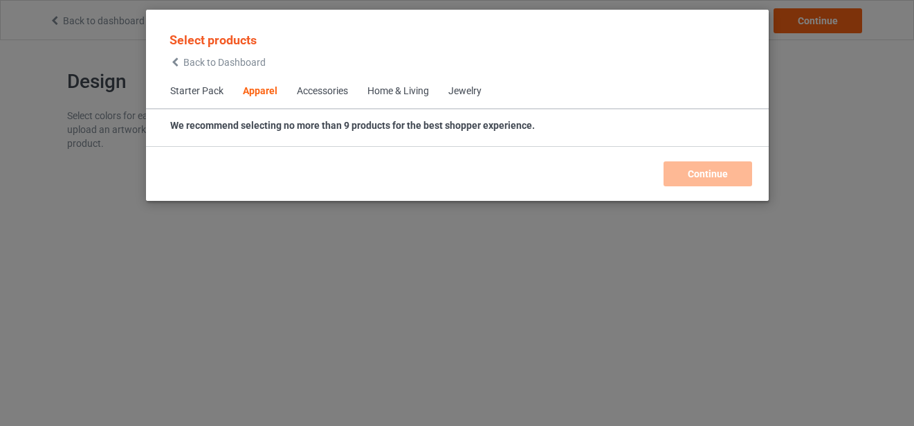
scroll to position [516, 0]
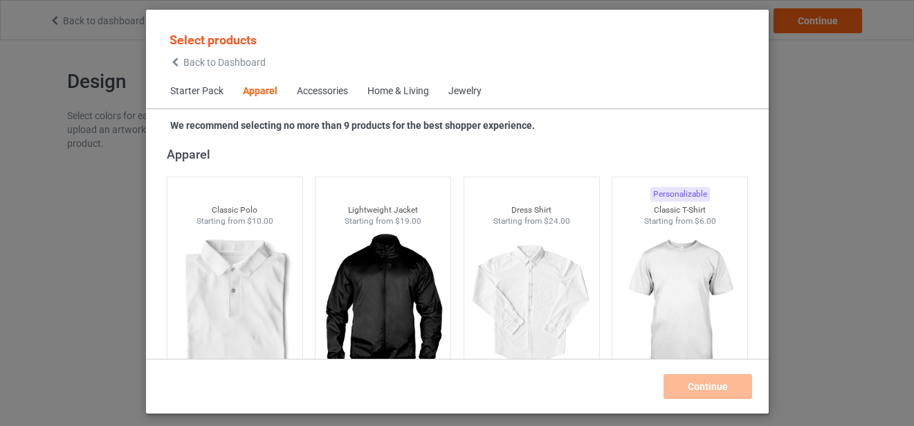
click at [829, 187] on div "Select products Back to Dashboard Starter Pack Apparel Accessories Home & Livin…" at bounding box center [457, 213] width 914 height 426
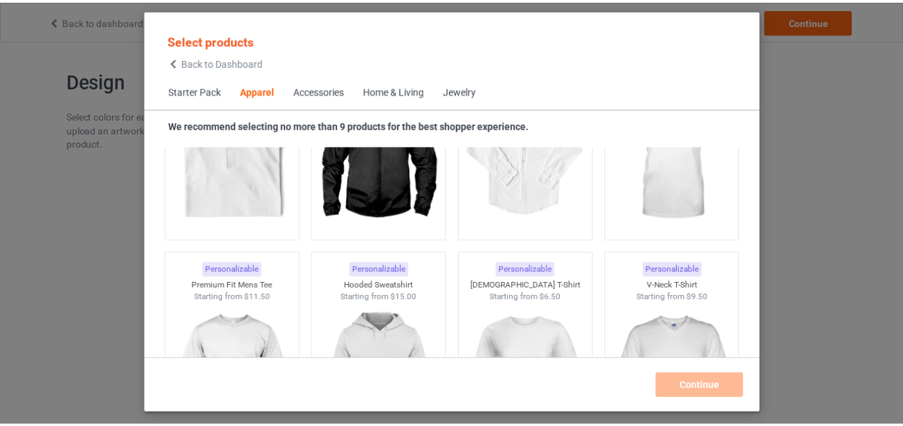
scroll to position [585, 0]
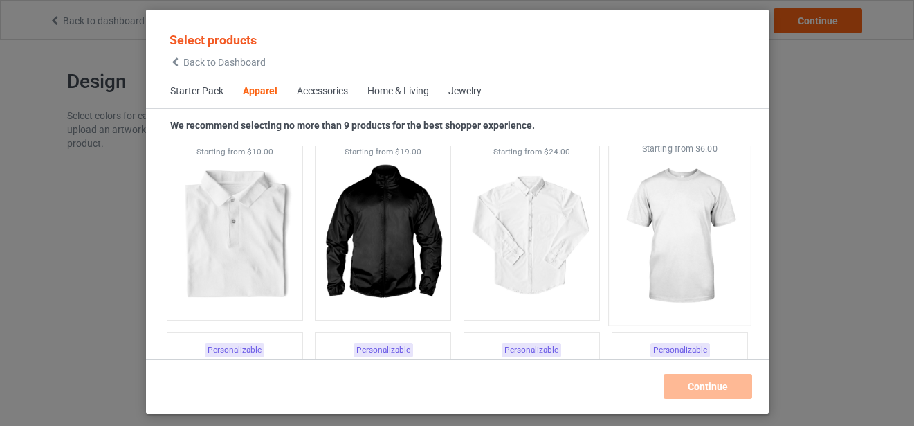
click at [674, 220] on img at bounding box center [680, 236] width 130 height 163
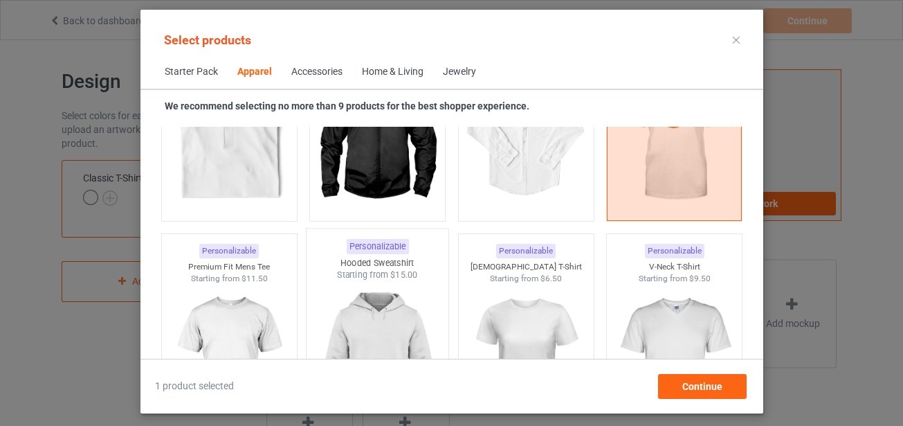
scroll to position [793, 0]
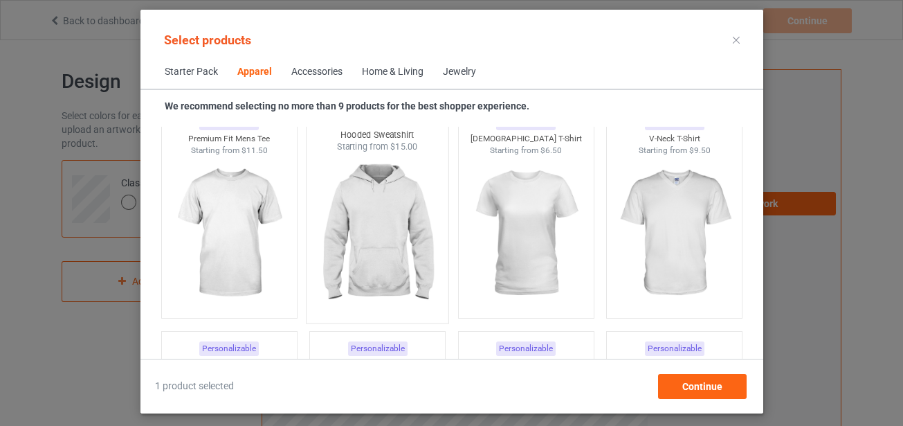
click at [361, 241] on img at bounding box center [377, 234] width 130 height 163
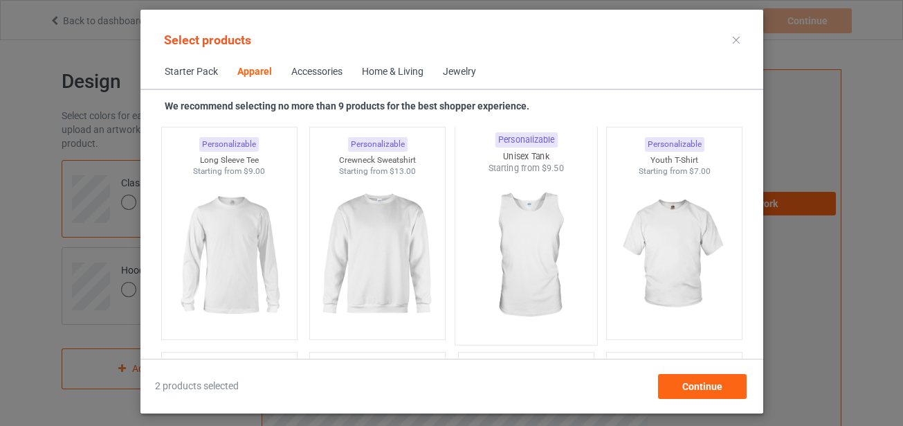
scroll to position [1000, 0]
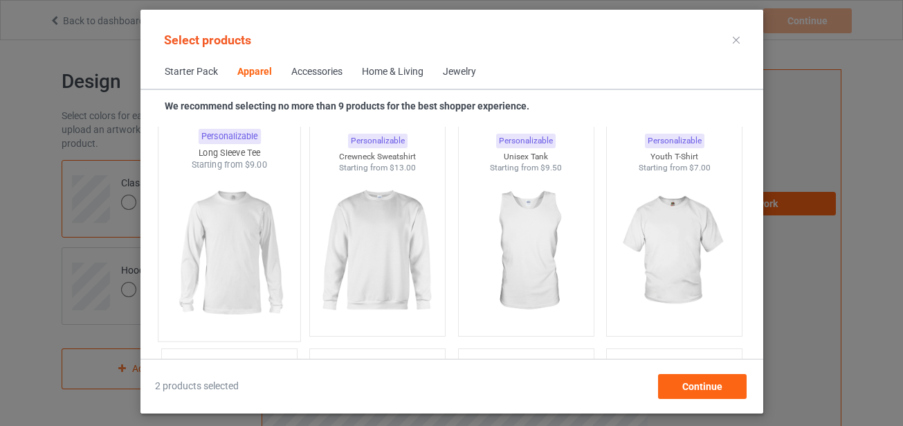
click at [237, 231] on img at bounding box center [229, 252] width 130 height 163
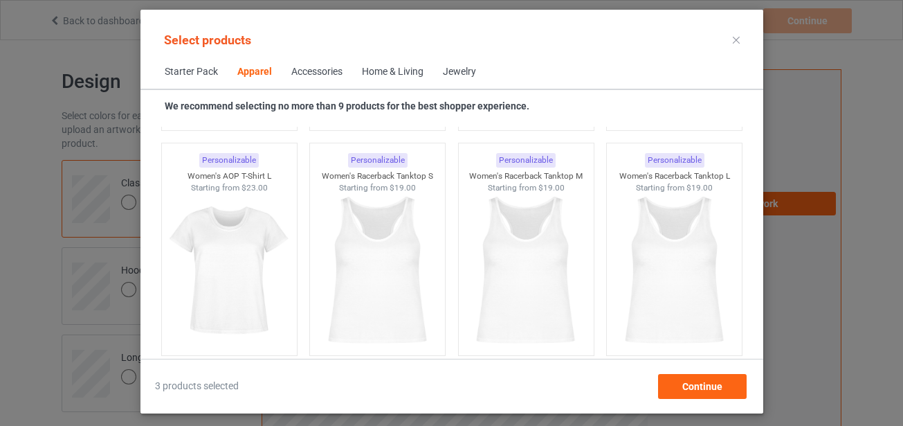
scroll to position [2731, 0]
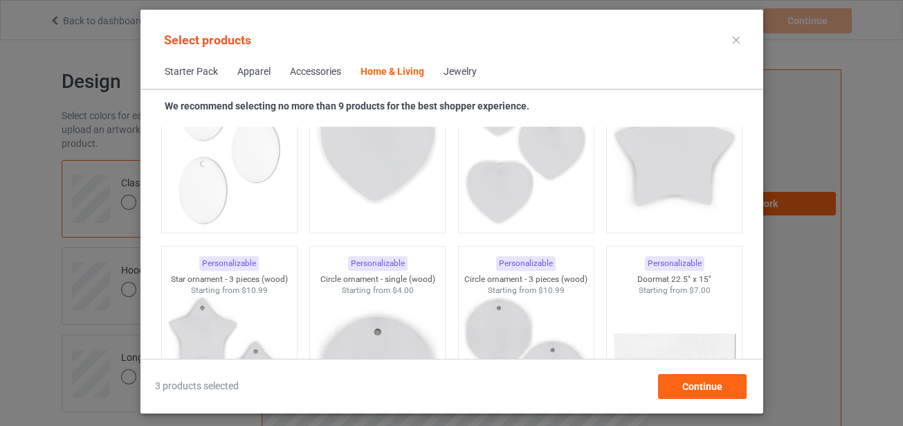
scroll to position [10444, 0]
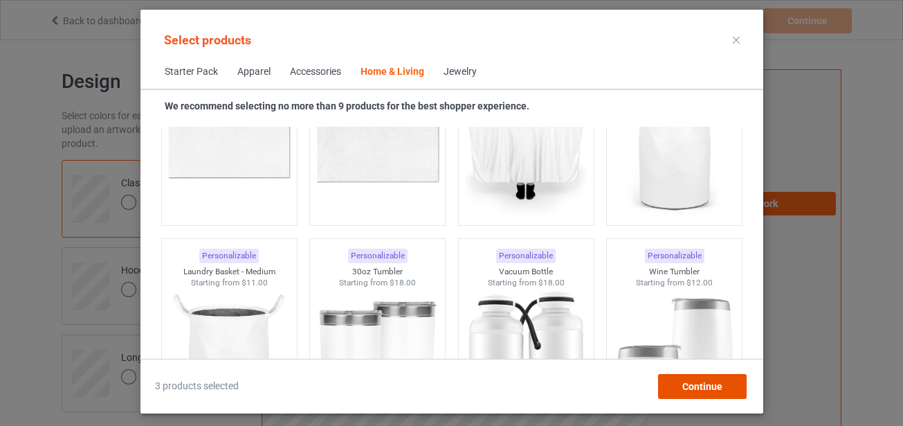
click at [730, 390] on div "Continue" at bounding box center [702, 386] width 89 height 25
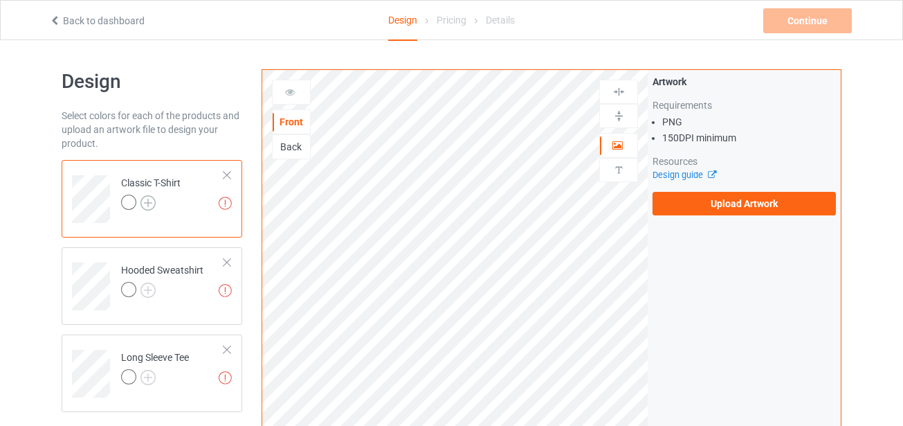
click at [152, 201] on img at bounding box center [148, 202] width 15 height 15
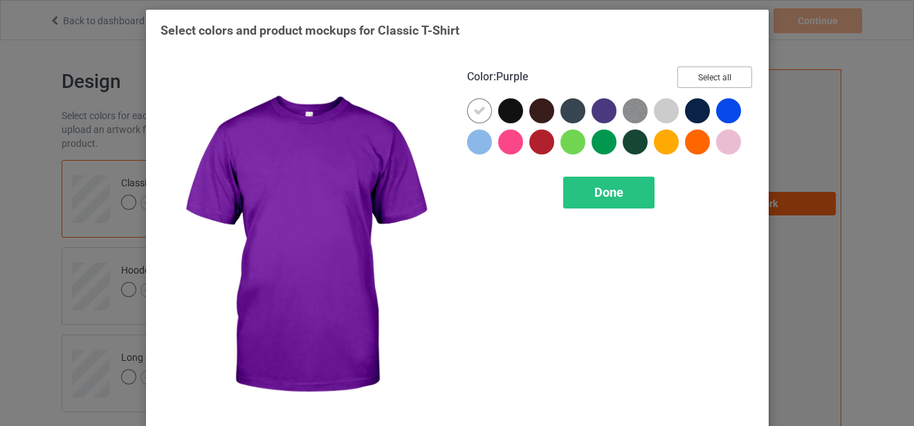
click at [703, 77] on button "Select all" at bounding box center [715, 76] width 75 height 21
click at [708, 75] on button "Reset to Default" at bounding box center [702, 76] width 100 height 21
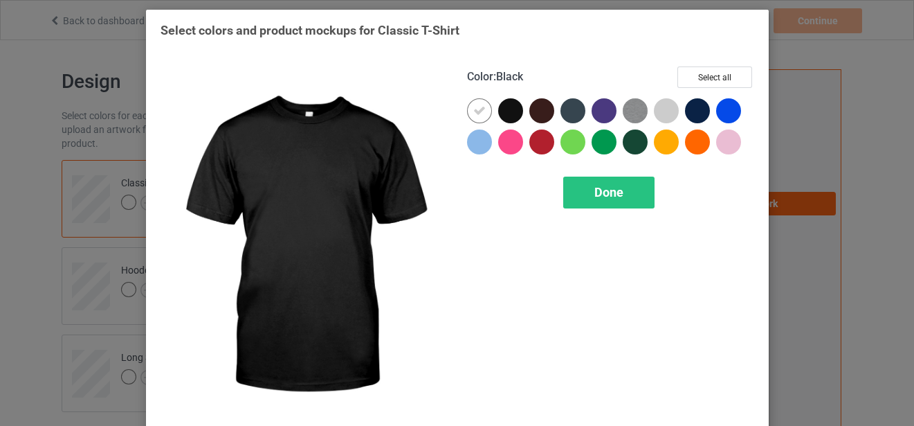
click at [507, 108] on div at bounding box center [510, 110] width 25 height 25
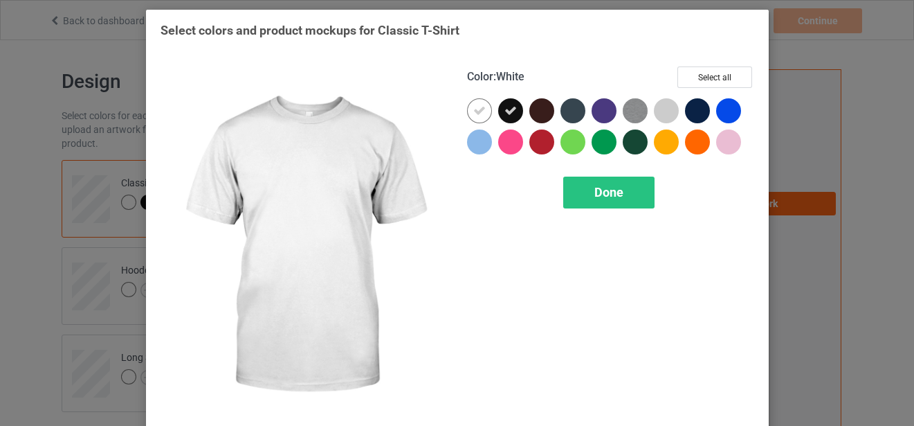
click at [473, 111] on icon at bounding box center [479, 111] width 12 height 12
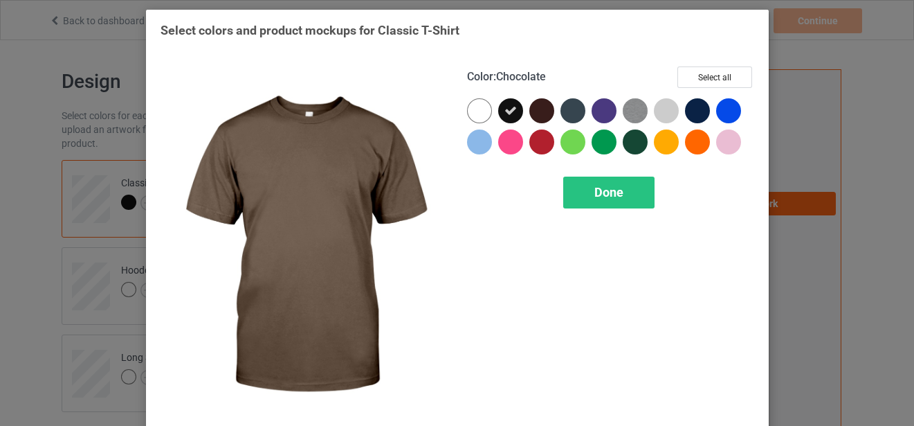
drag, startPoint x: 536, startPoint y: 109, endPoint x: 568, endPoint y: 113, distance: 32.7
click at [536, 110] on div at bounding box center [542, 110] width 25 height 25
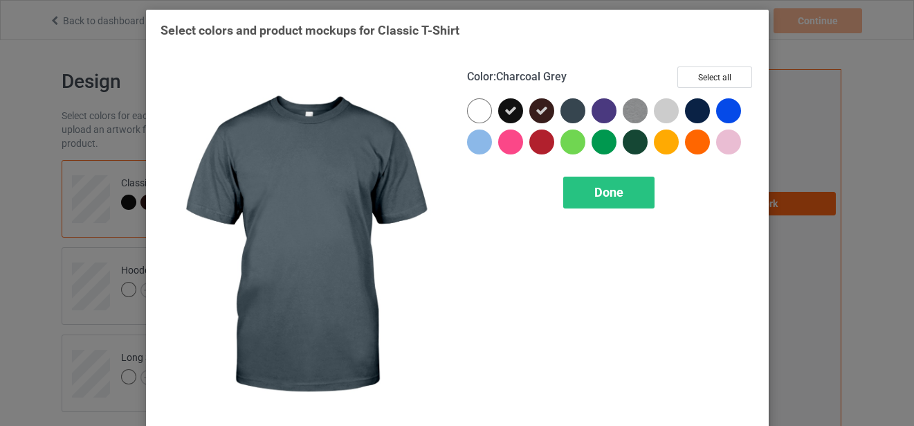
click at [572, 111] on div at bounding box center [573, 110] width 25 height 25
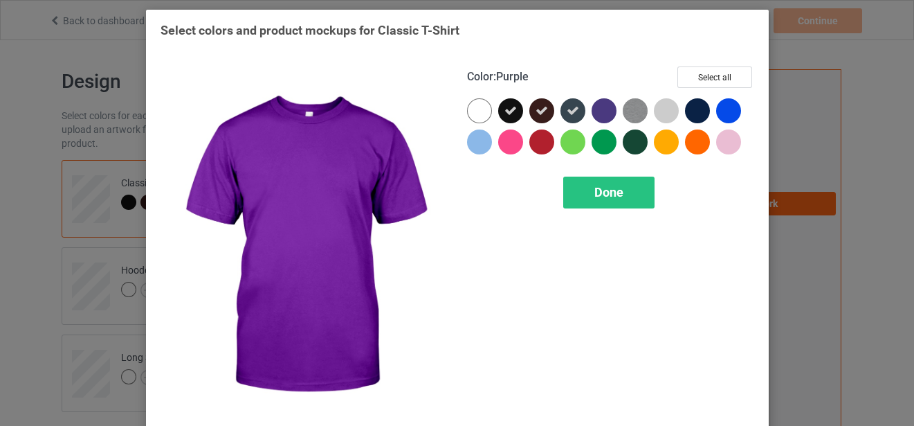
click at [599, 107] on div at bounding box center [604, 110] width 25 height 25
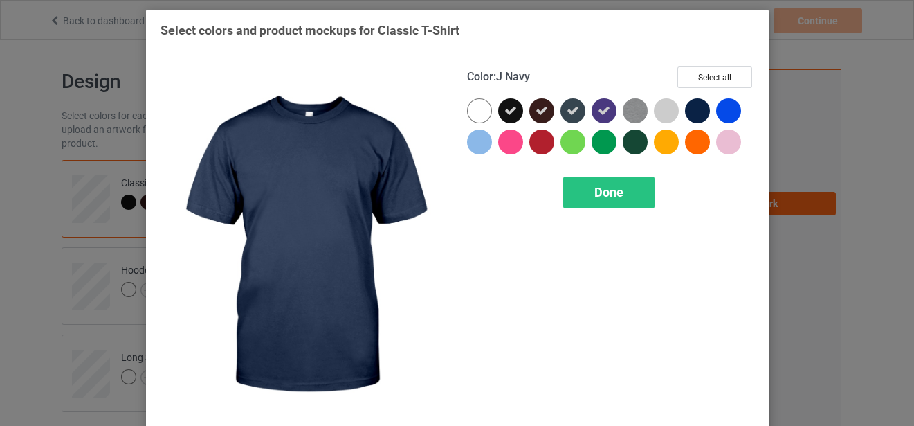
click at [686, 111] on div at bounding box center [697, 110] width 25 height 25
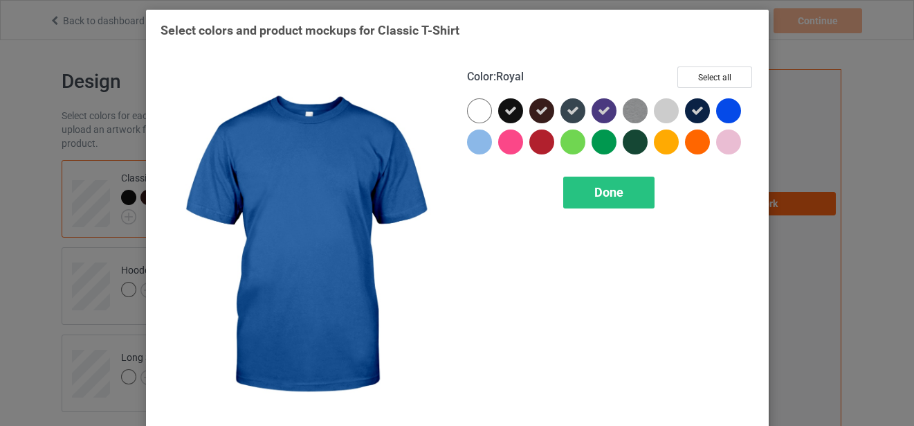
click at [719, 108] on div at bounding box center [728, 110] width 25 height 25
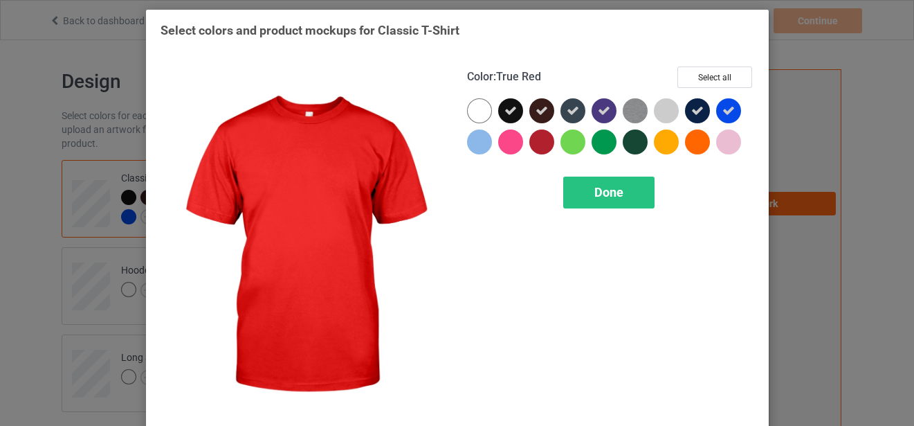
click at [540, 142] on div at bounding box center [542, 141] width 25 height 25
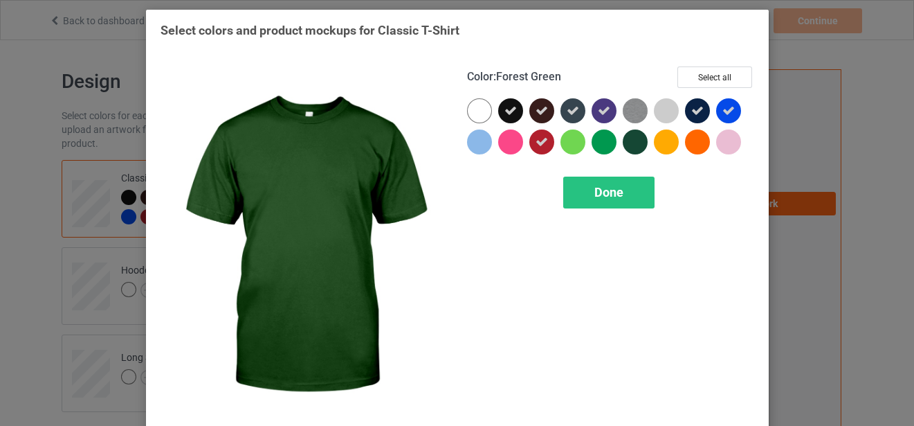
click at [629, 141] on div at bounding box center [635, 141] width 25 height 25
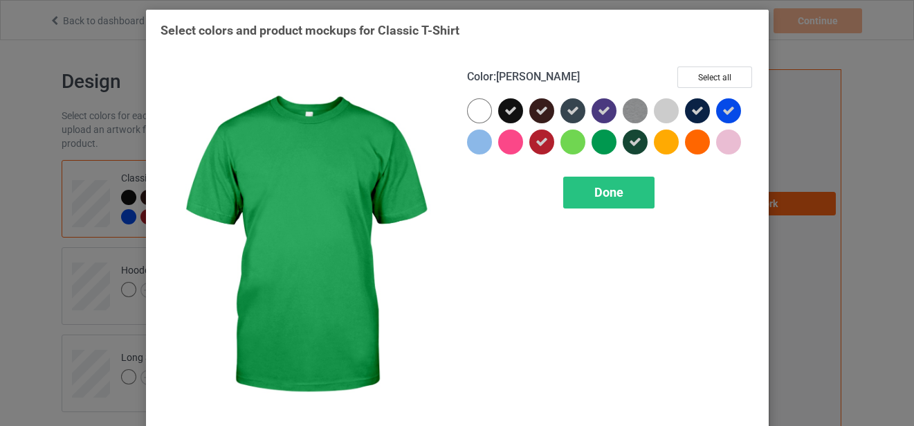
click at [597, 142] on div at bounding box center [604, 141] width 25 height 25
click at [607, 196] on span "Done" at bounding box center [609, 192] width 29 height 15
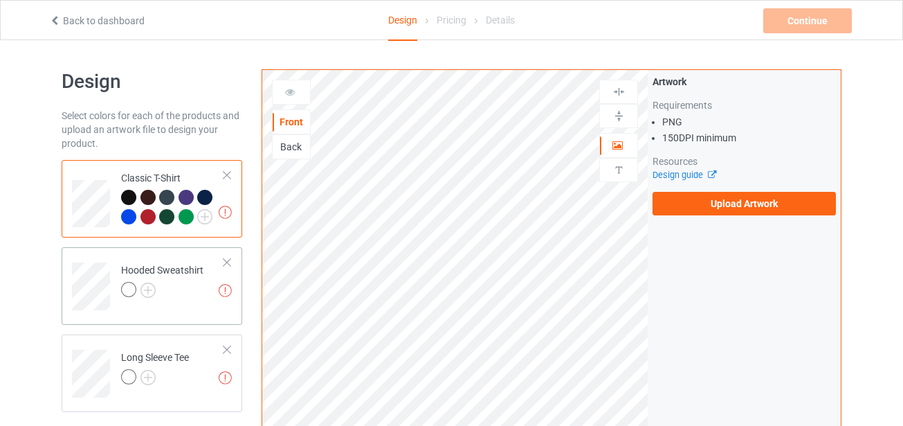
click at [233, 290] on div "Missing artworks Hooded Sweatshirt" at bounding box center [152, 286] width 181 height 78
click at [155, 291] on img at bounding box center [148, 289] width 15 height 15
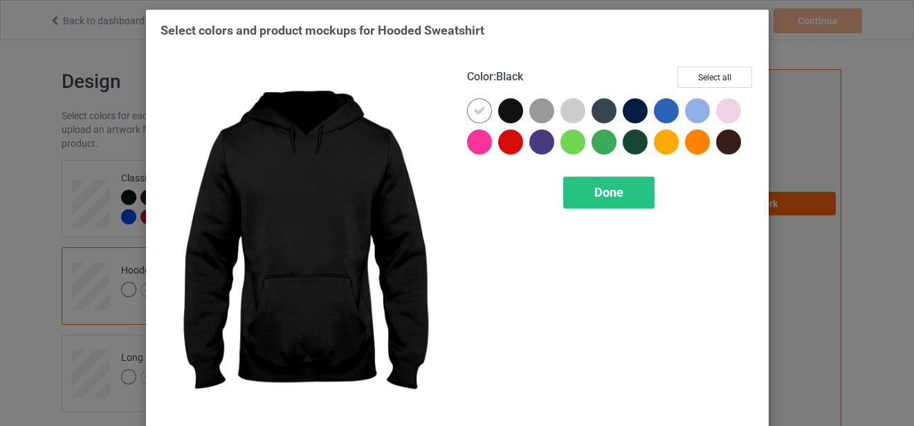
drag, startPoint x: 502, startPoint y: 106, endPoint x: 463, endPoint y: 111, distance: 39.2
click at [500, 107] on div at bounding box center [510, 110] width 25 height 25
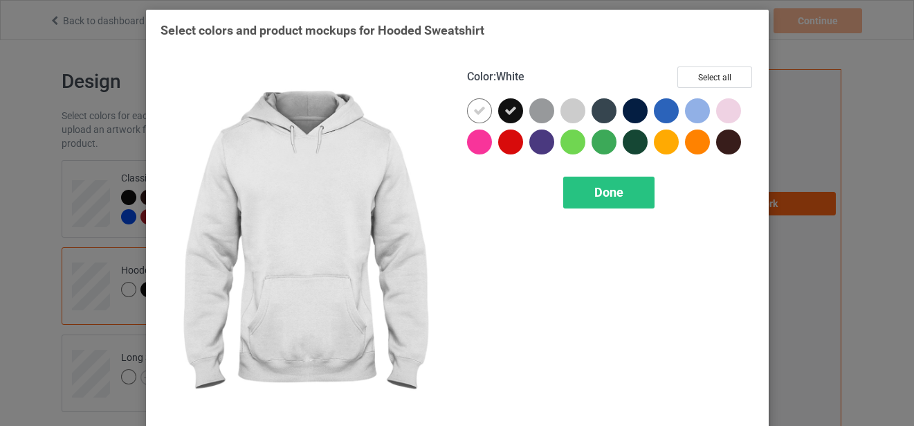
click at [467, 111] on div at bounding box center [479, 110] width 25 height 25
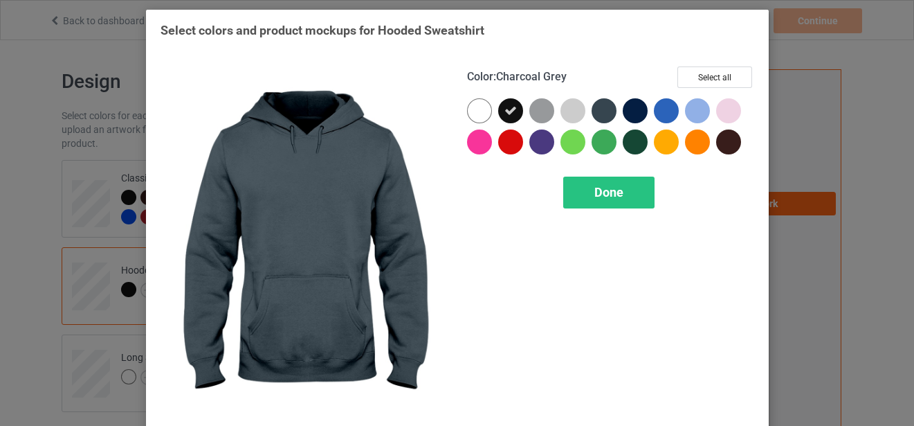
click at [598, 109] on div at bounding box center [604, 110] width 25 height 25
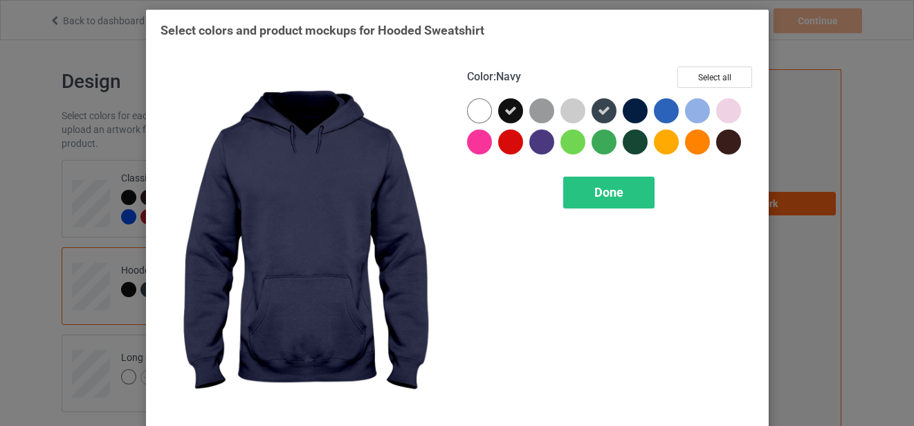
click at [640, 107] on div at bounding box center [635, 110] width 25 height 25
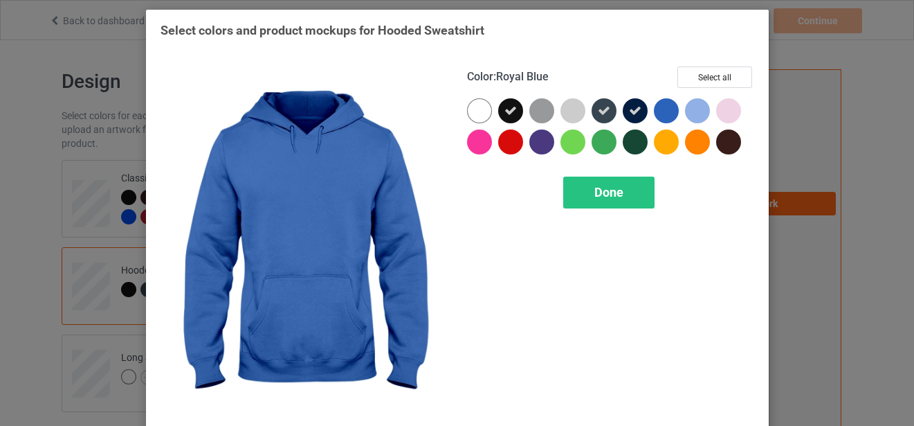
click at [664, 110] on div at bounding box center [666, 110] width 25 height 25
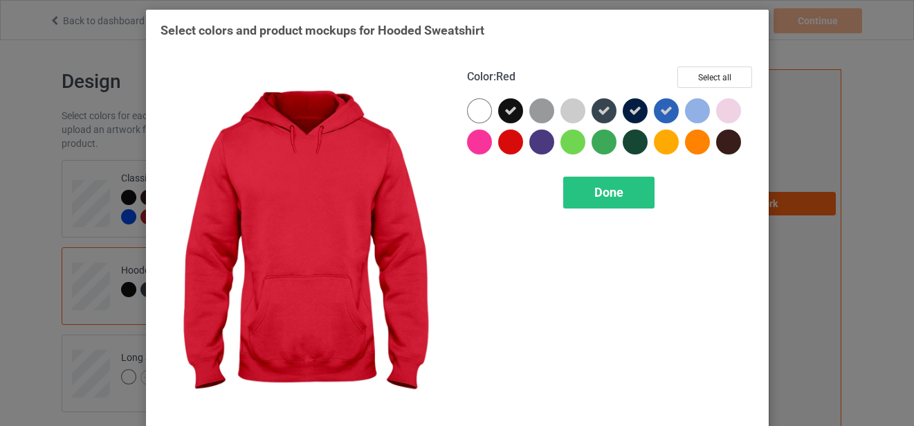
click at [508, 144] on div at bounding box center [510, 141] width 25 height 25
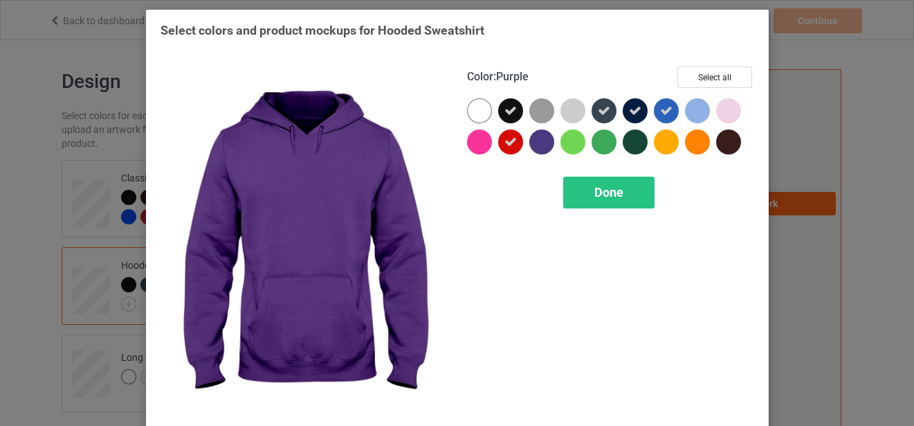
click at [540, 144] on div at bounding box center [542, 141] width 25 height 25
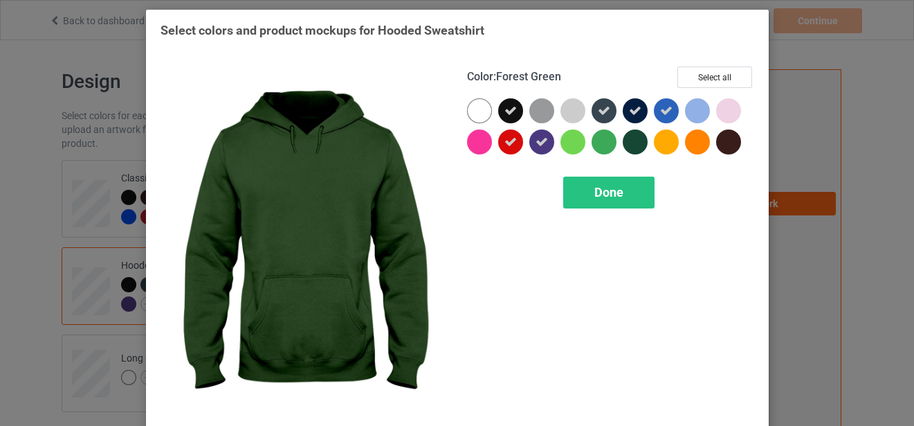
click at [628, 145] on div at bounding box center [635, 141] width 25 height 25
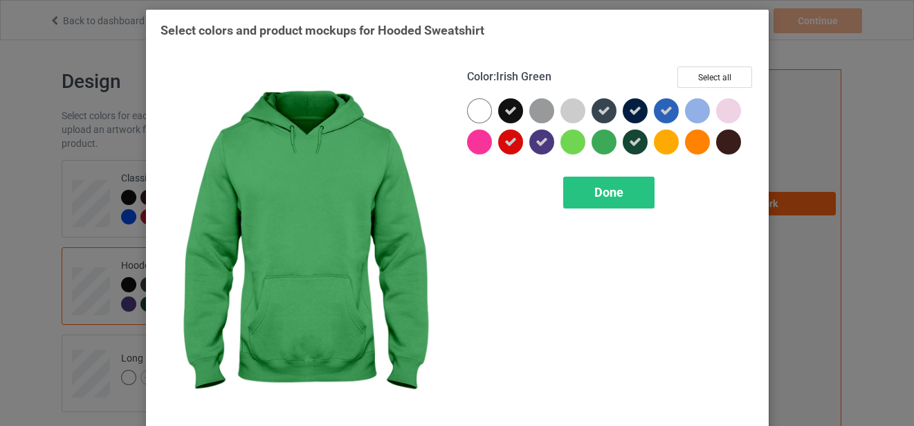
click at [610, 144] on div at bounding box center [604, 141] width 25 height 25
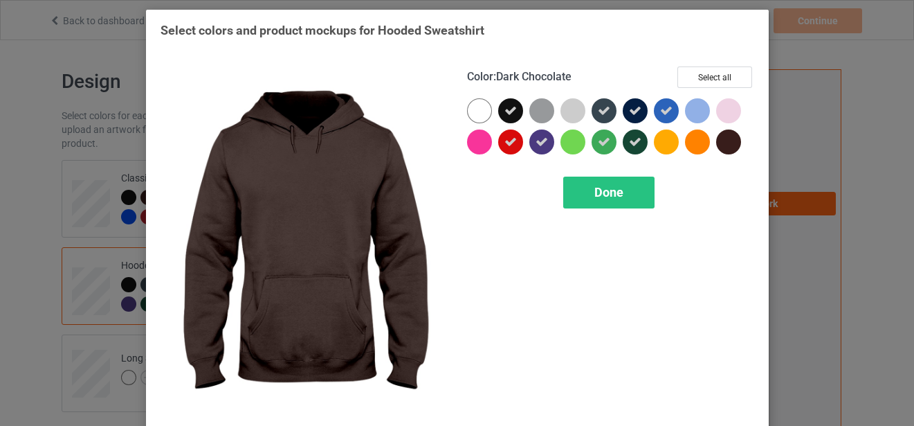
click at [724, 144] on div at bounding box center [728, 141] width 25 height 25
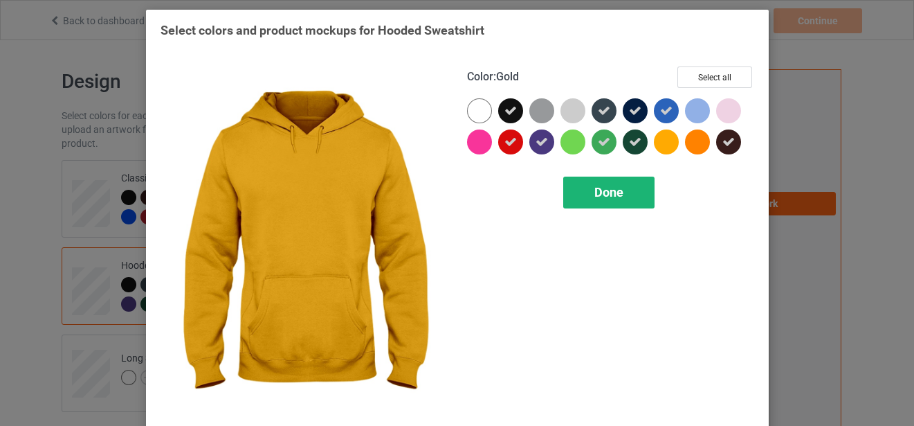
click at [613, 194] on span "Done" at bounding box center [609, 192] width 29 height 15
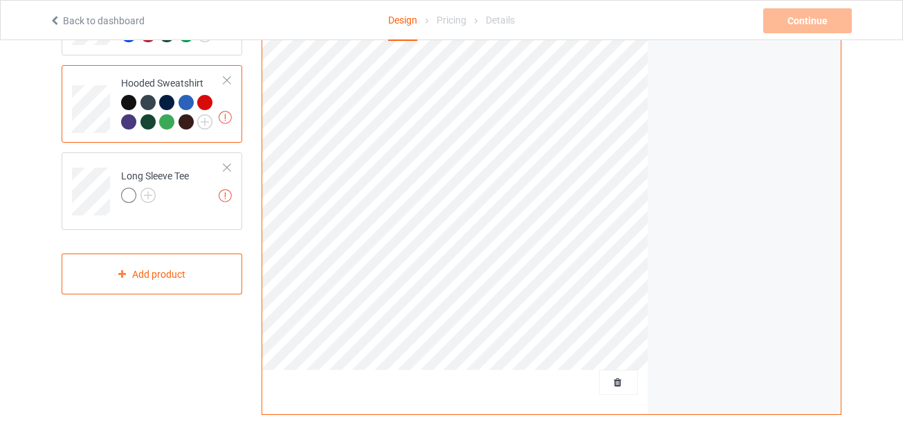
scroll to position [208, 0]
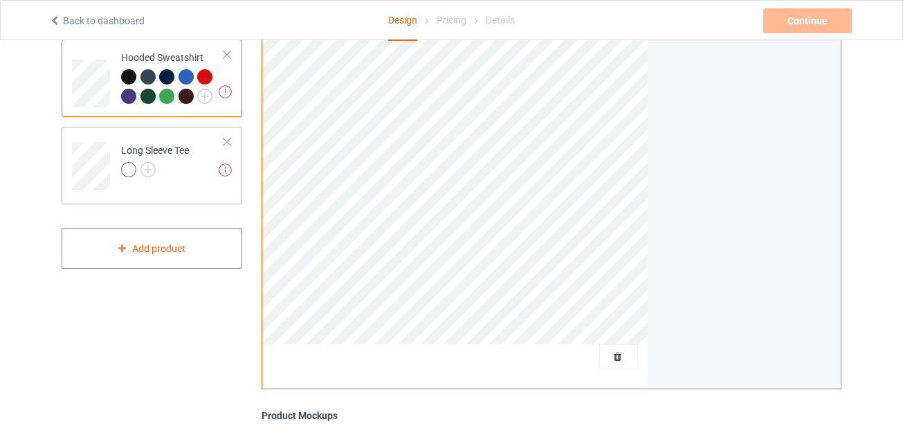
click at [156, 167] on div at bounding box center [155, 171] width 68 height 19
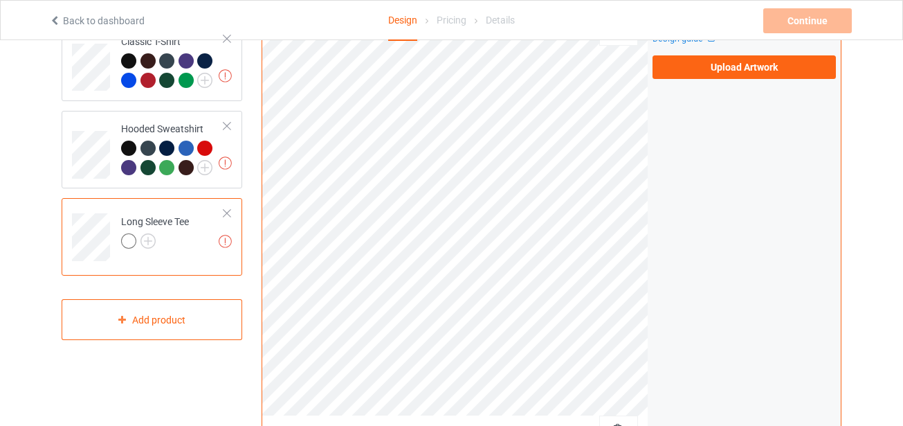
scroll to position [69, 0]
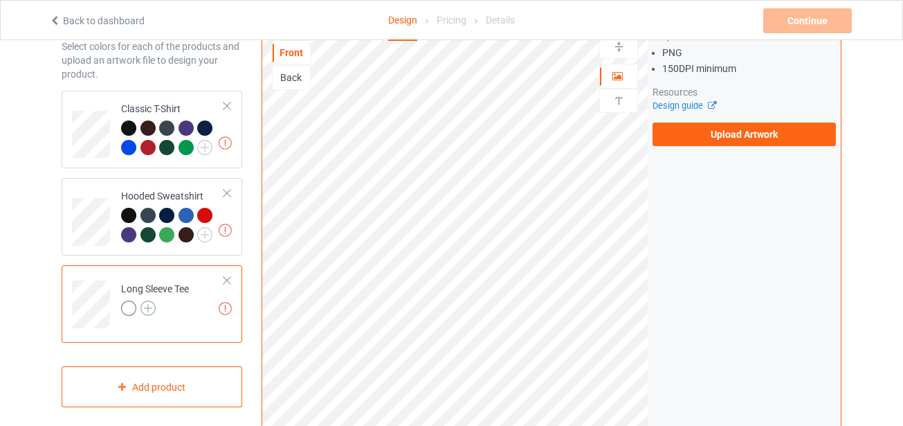
click at [147, 309] on img at bounding box center [148, 307] width 15 height 15
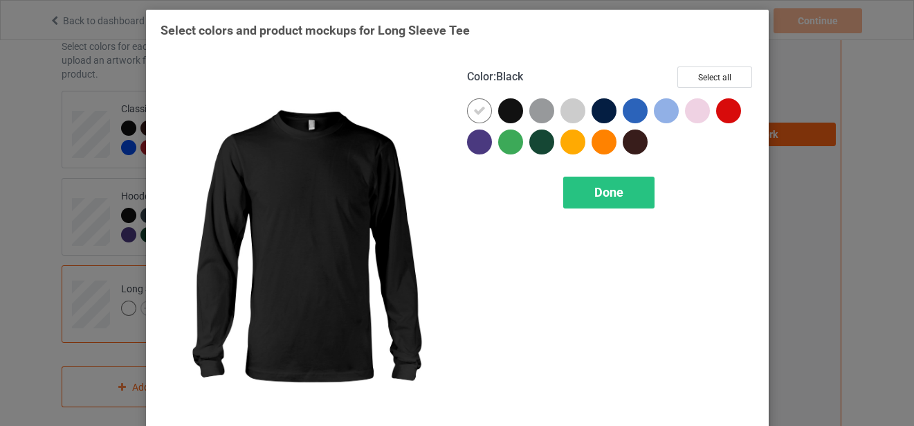
click at [513, 112] on div at bounding box center [510, 110] width 25 height 25
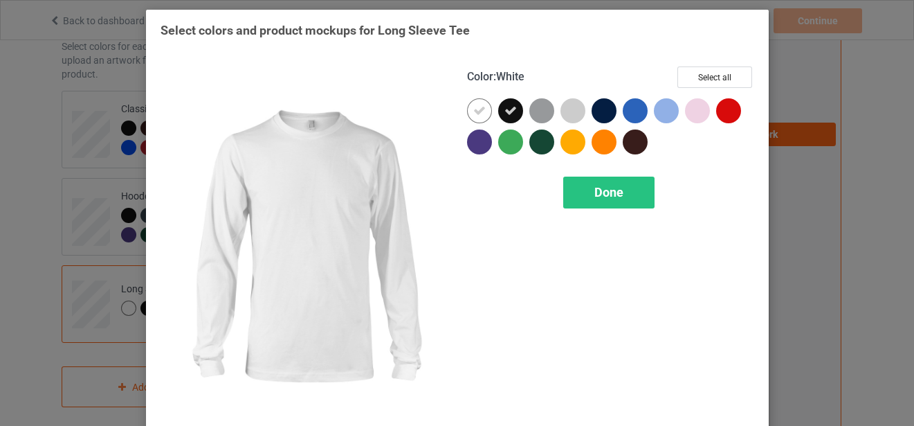
click at [474, 111] on icon at bounding box center [479, 111] width 12 height 12
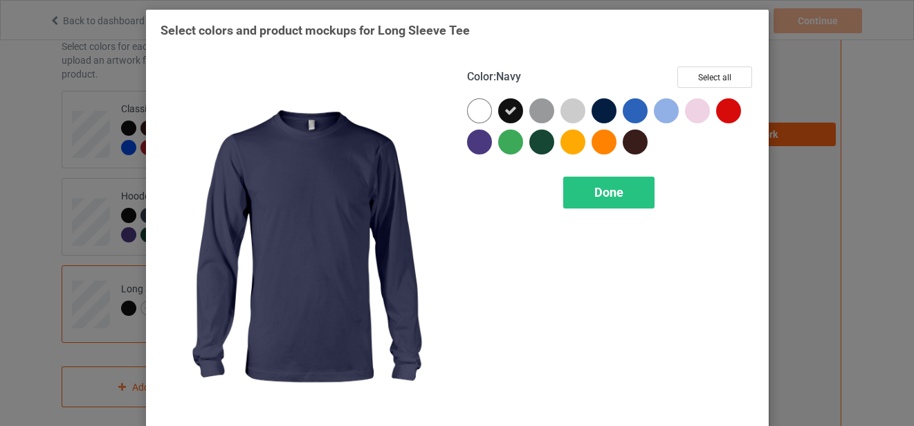
click at [604, 108] on div at bounding box center [604, 110] width 25 height 25
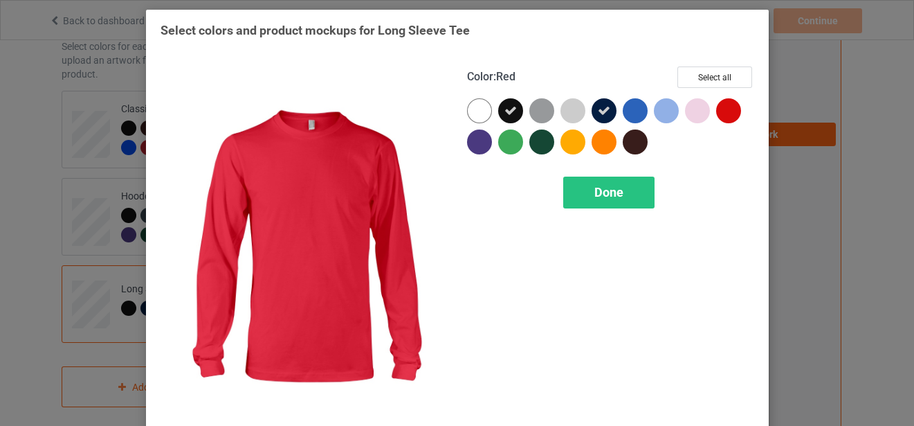
click at [723, 111] on div at bounding box center [728, 110] width 25 height 25
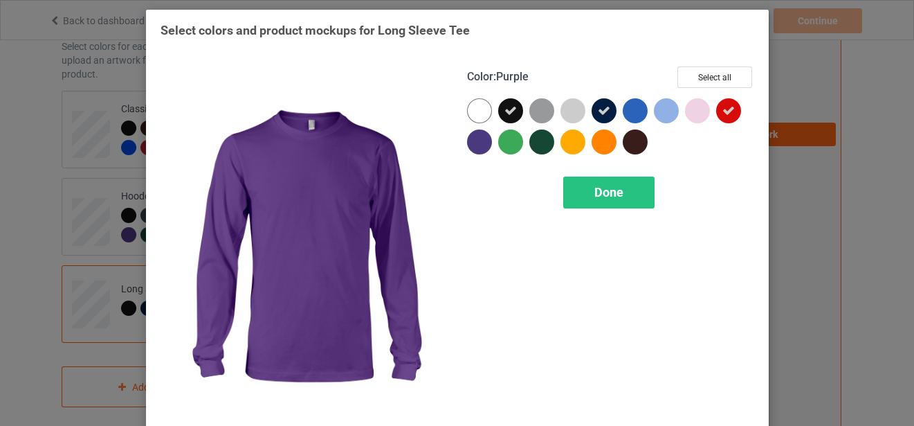
click at [473, 147] on div at bounding box center [479, 141] width 25 height 25
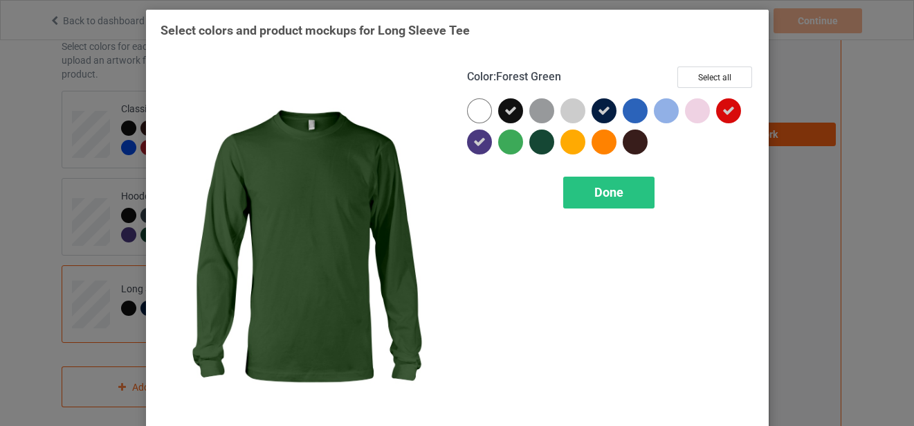
click at [539, 147] on div at bounding box center [542, 141] width 25 height 25
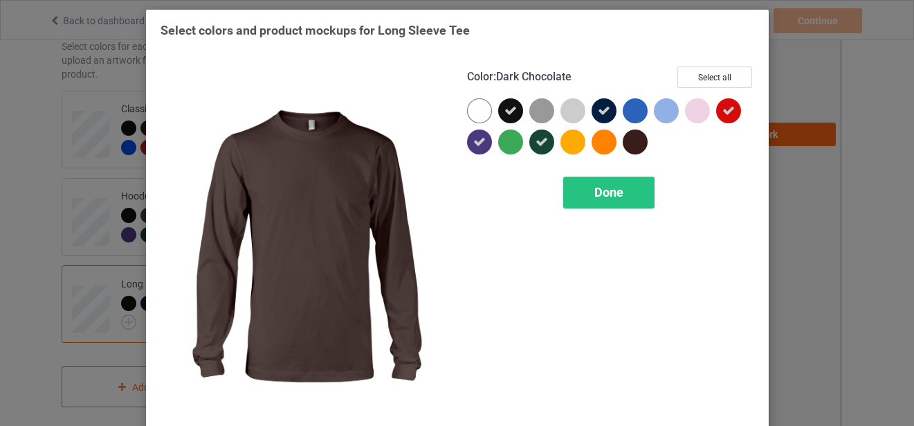
click at [633, 144] on div at bounding box center [635, 141] width 25 height 25
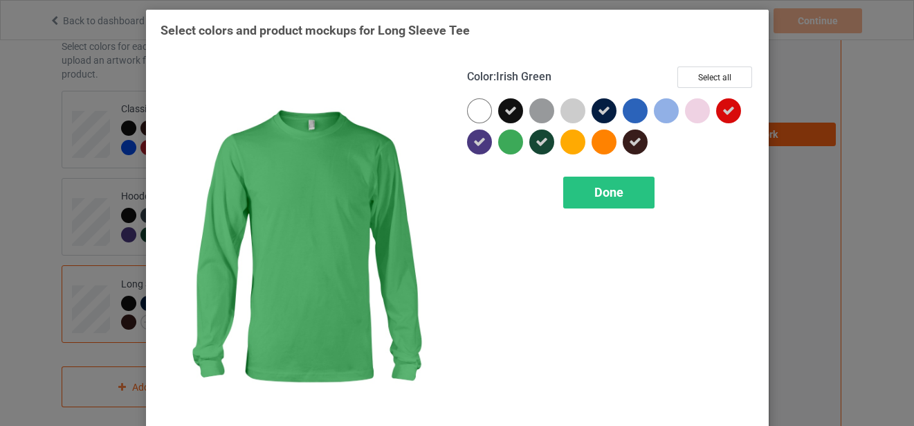
click at [505, 147] on div at bounding box center [510, 141] width 25 height 25
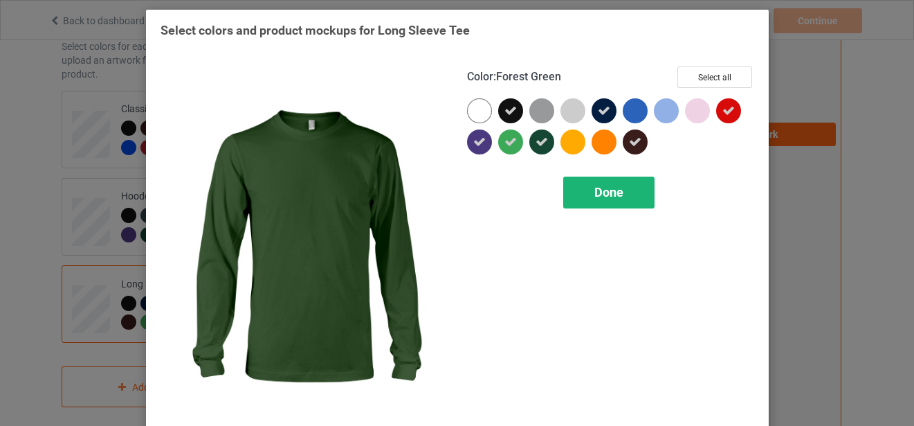
click at [629, 195] on div "Done" at bounding box center [608, 193] width 91 height 32
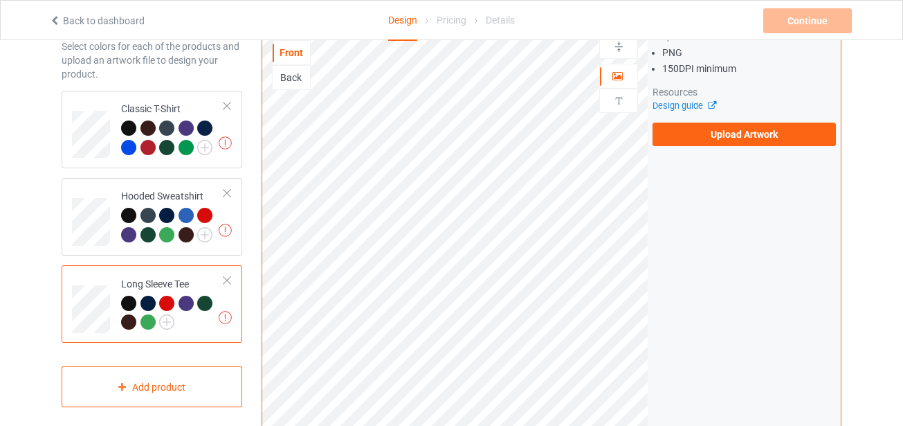
click at [294, 77] on div "Back" at bounding box center [291, 78] width 37 height 14
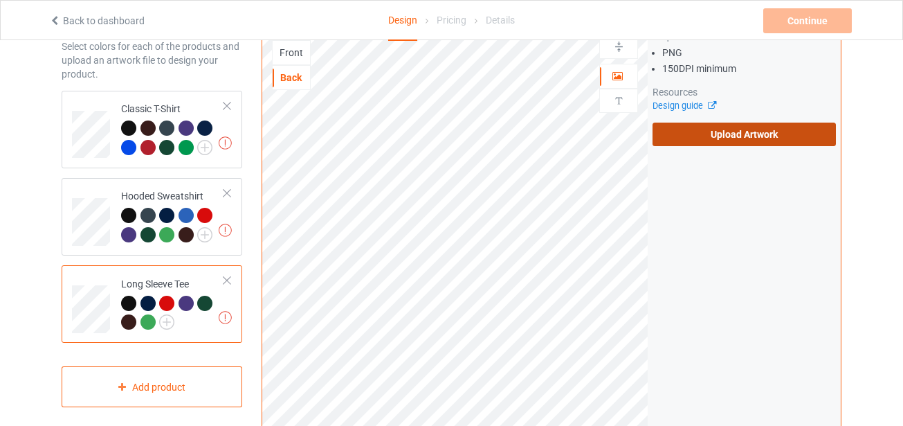
click at [726, 138] on label "Upload Artwork" at bounding box center [744, 135] width 183 height 24
click at [0, 0] on input "Upload Artwork" at bounding box center [0, 0] width 0 height 0
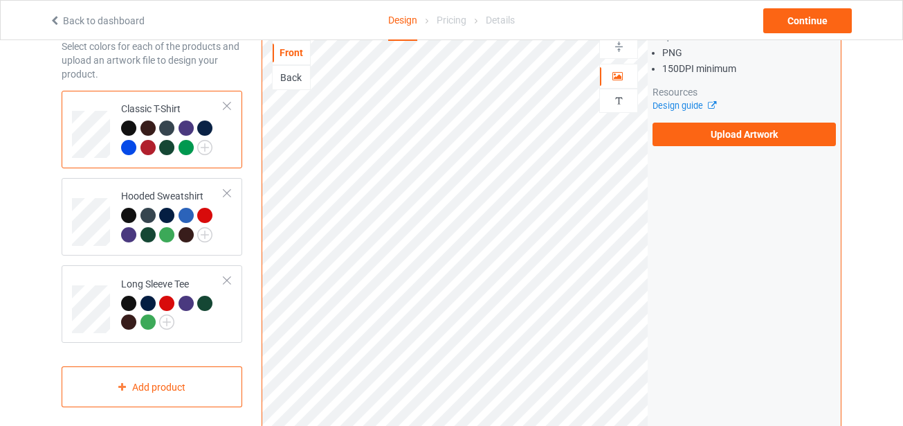
click at [305, 74] on div "Back" at bounding box center [291, 78] width 37 height 14
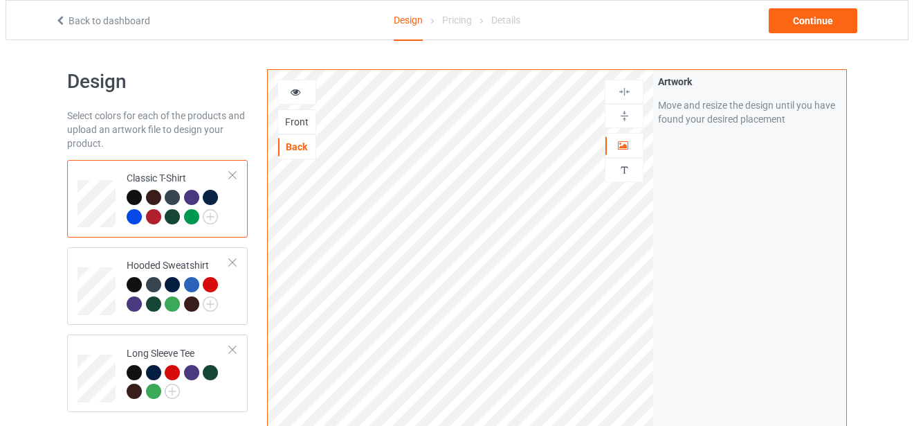
scroll to position [415, 0]
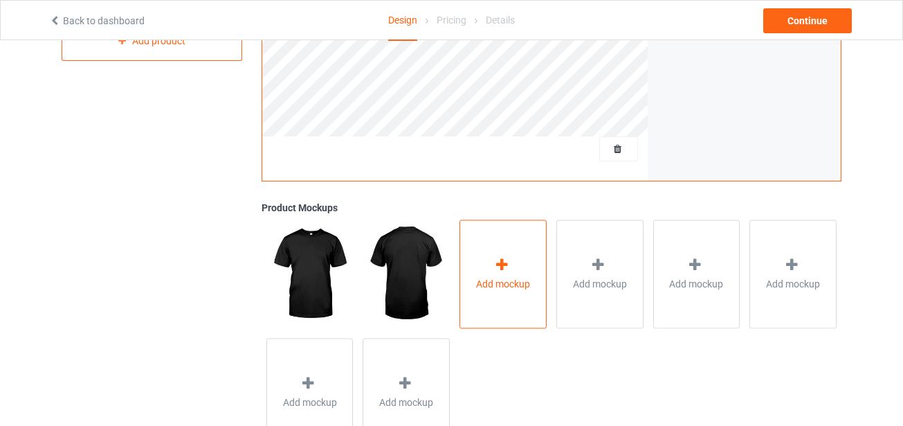
click at [503, 268] on icon at bounding box center [502, 265] width 17 height 15
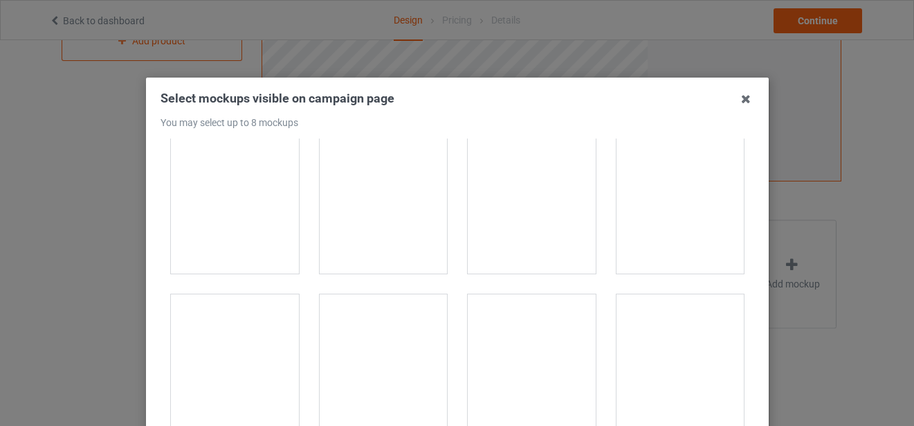
scroll to position [11145, 0]
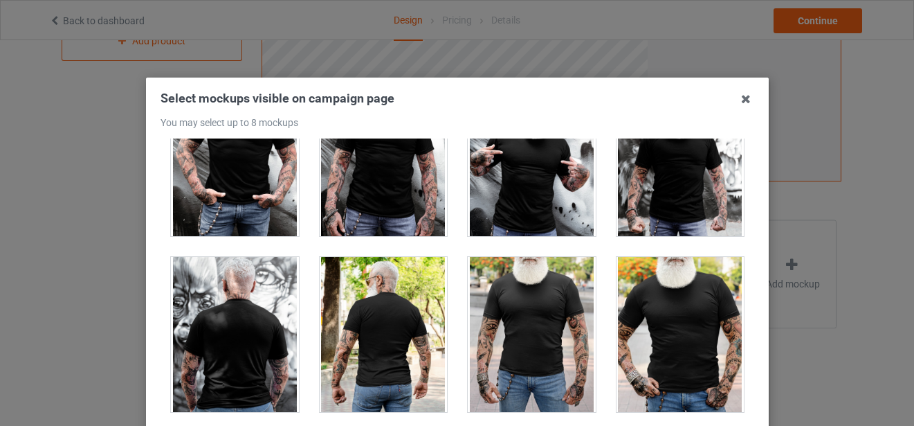
click at [381, 289] on div at bounding box center [383, 334] width 128 height 155
click at [252, 312] on div at bounding box center [235, 334] width 128 height 155
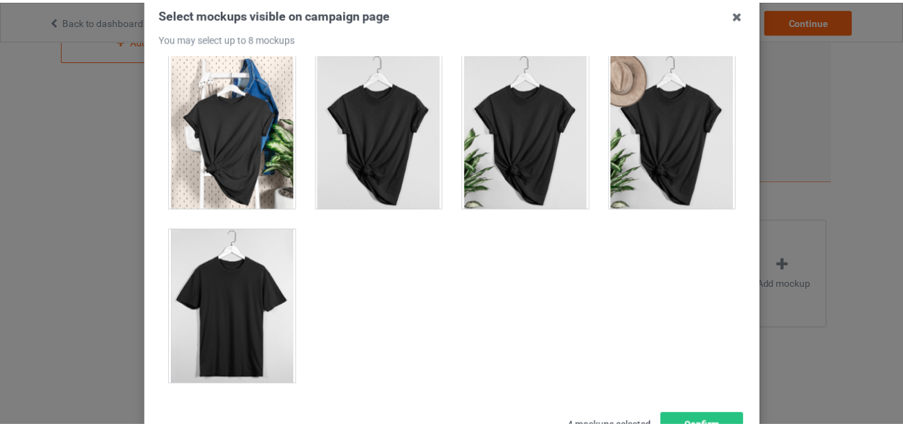
scroll to position [195, 0]
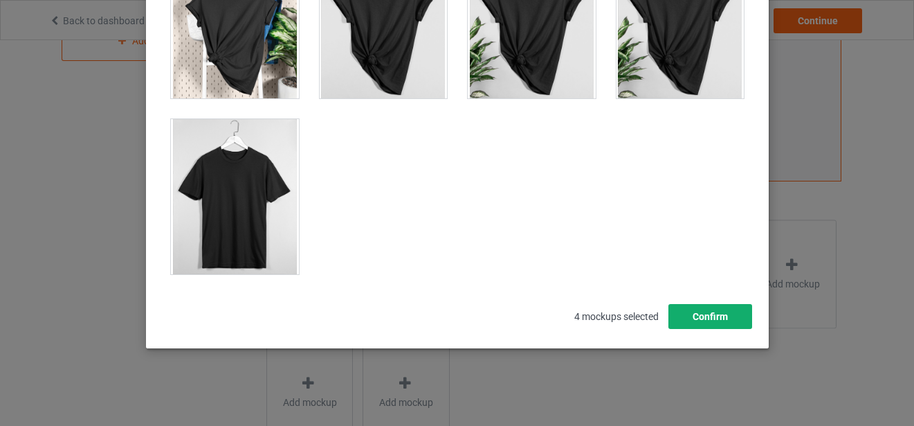
click at [703, 316] on button "Confirm" at bounding box center [710, 316] width 84 height 25
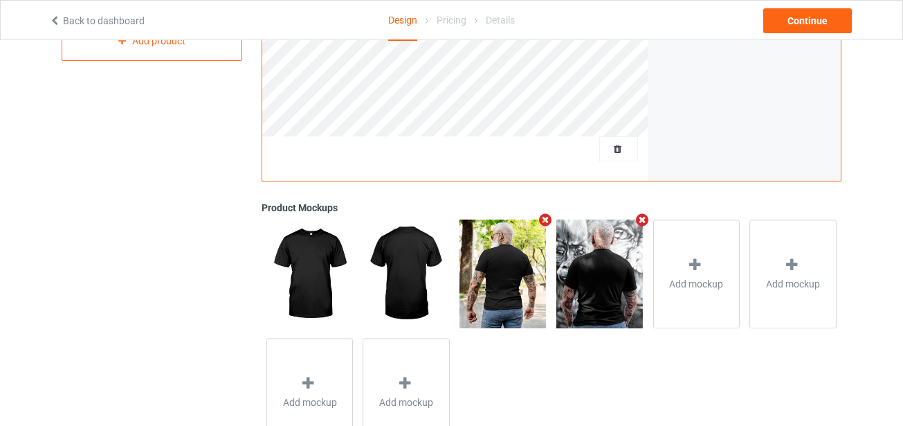
scroll to position [346, 0]
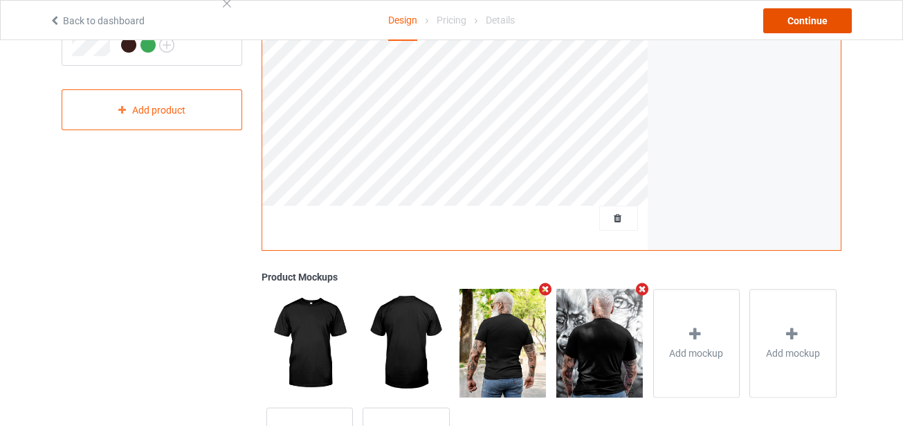
click at [802, 21] on div "Continue" at bounding box center [808, 20] width 89 height 25
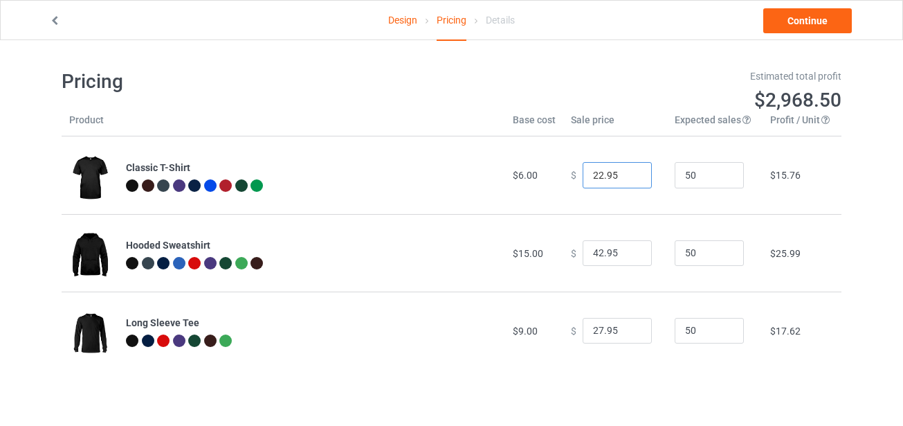
click at [593, 174] on input "22.95" at bounding box center [617, 175] width 69 height 26
type input "23.95"
click at [629, 259] on input "41.95" at bounding box center [617, 253] width 69 height 26
click at [611, 337] on input "27.95" at bounding box center [617, 331] width 69 height 26
click at [858, 241] on div "Design Pricing Details Continue Pricing Estimated total profit $2,968.50 Produc…" at bounding box center [451, 219] width 903 height 358
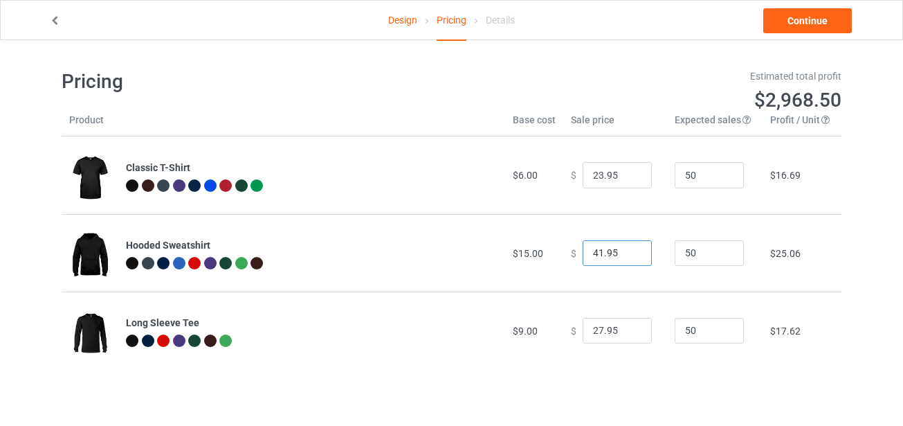
drag, startPoint x: 595, startPoint y: 253, endPoint x: 530, endPoint y: 244, distance: 65.0
click at [530, 244] on tr "Hooded Sweatshirt $15.00 $ 41.95 50 $25.06" at bounding box center [452, 253] width 780 height 78
type input "39.95"
click at [837, 244] on td "$23.20" at bounding box center [802, 253] width 79 height 78
click at [792, 21] on link "Continue" at bounding box center [808, 20] width 89 height 25
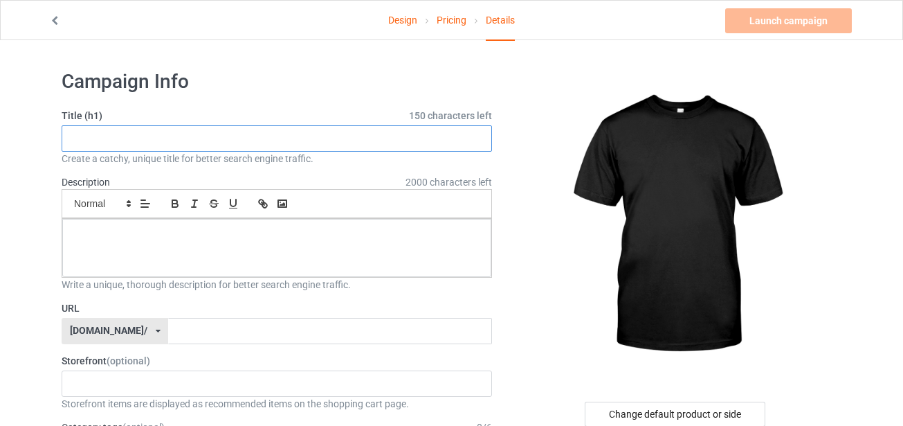
click at [150, 142] on input "text" at bounding box center [277, 138] width 431 height 26
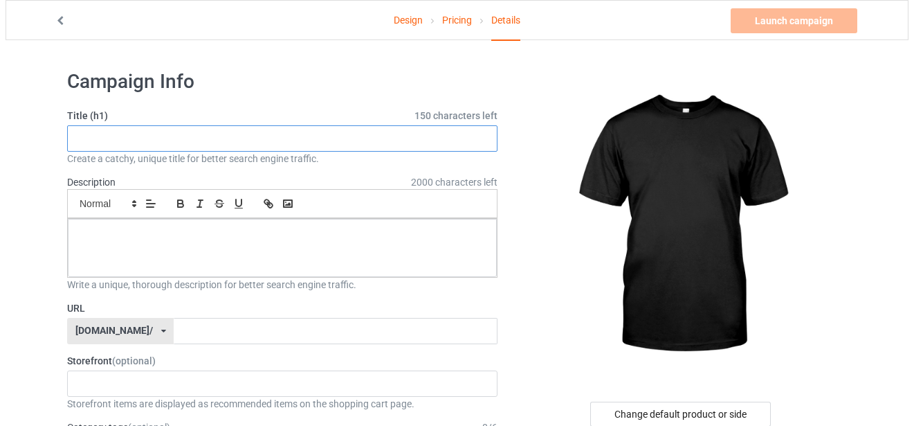
scroll to position [69, 0]
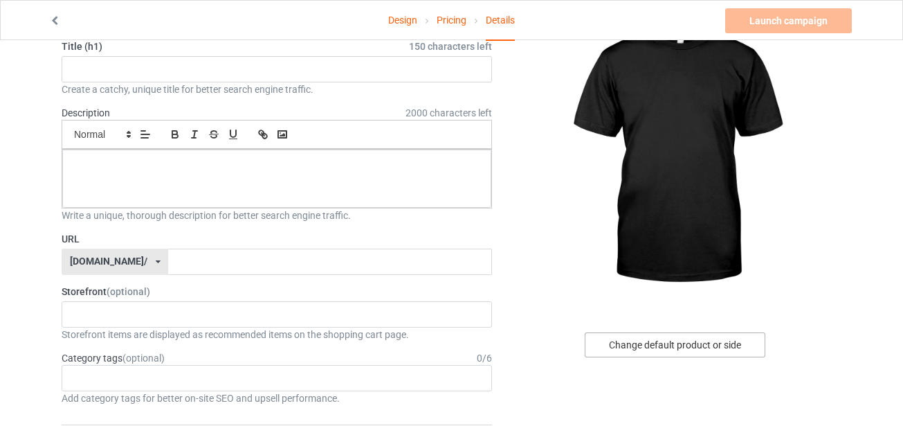
click at [690, 347] on div "Change default product or side" at bounding box center [675, 344] width 181 height 25
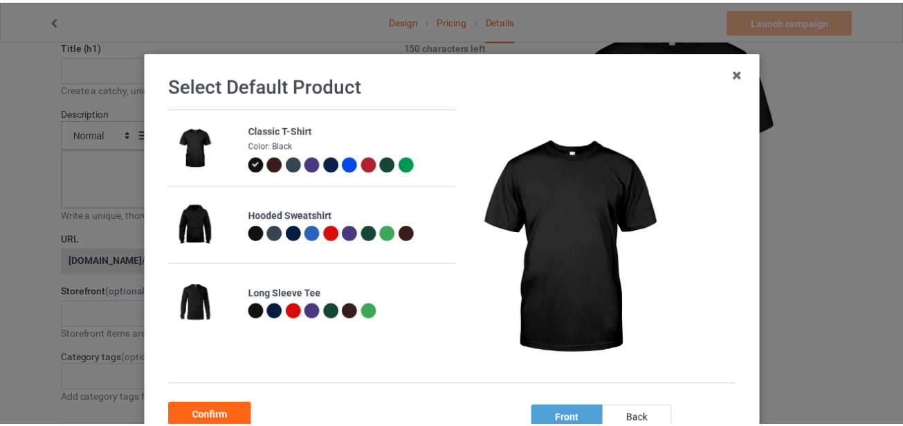
scroll to position [69, 0]
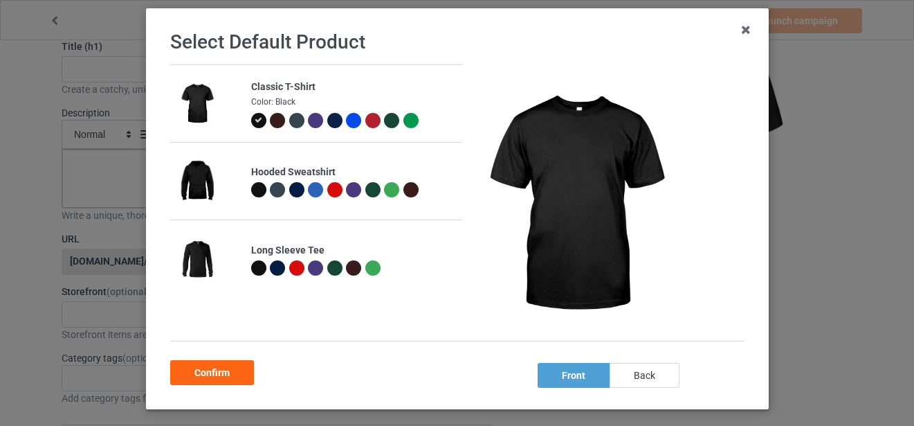
click at [645, 375] on div "back" at bounding box center [644, 375] width 70 height 25
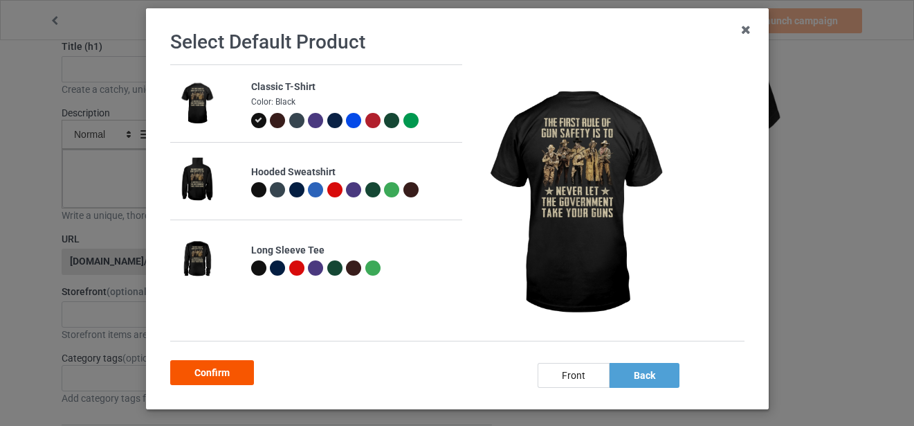
click at [215, 366] on div "Confirm" at bounding box center [212, 372] width 84 height 25
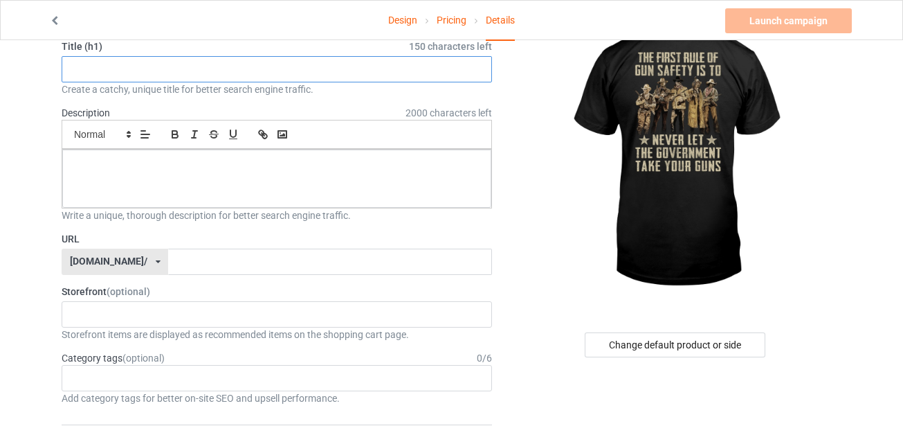
click at [143, 60] on input "text" at bounding box center [277, 69] width 431 height 26
paste input "THE FIRST RULE"
type input "THE FIRST RULE"
click at [229, 159] on p at bounding box center [276, 165] width 407 height 13
click at [138, 263] on div "ethostee.shop/ ethostee.shop/ teechip.com/ 5fb7438c67124f2d6e2c2dd1 587d0d41cee…" at bounding box center [115, 262] width 107 height 26
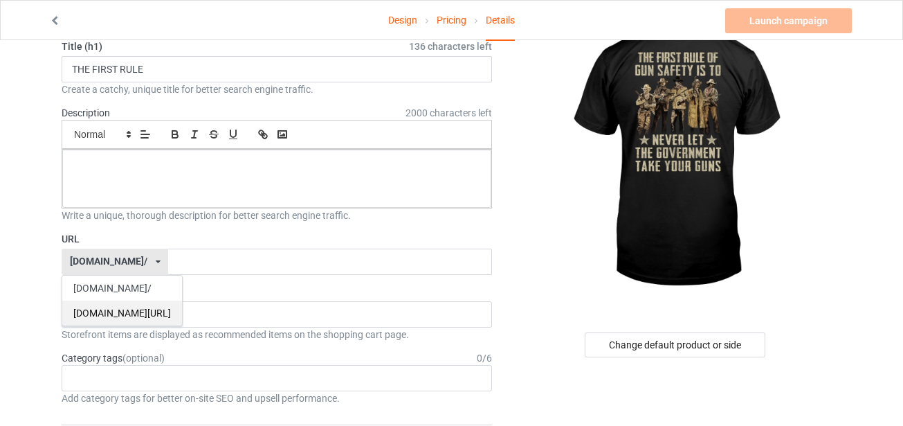
click at [107, 309] on div "[DOMAIN_NAME][URL]" at bounding box center [122, 312] width 120 height 25
click at [286, 264] on input "text" at bounding box center [339, 262] width 303 height 26
click at [309, 299] on div "Storefront (optional) No result found Storefront items are displayed as recomme…" at bounding box center [277, 313] width 431 height 57
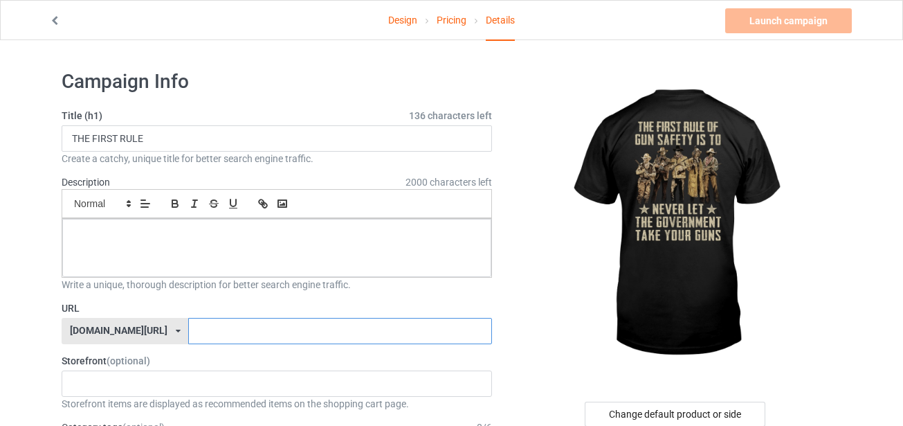
click at [188, 323] on input "text" at bounding box center [339, 331] width 303 height 26
paste input "first-rule"
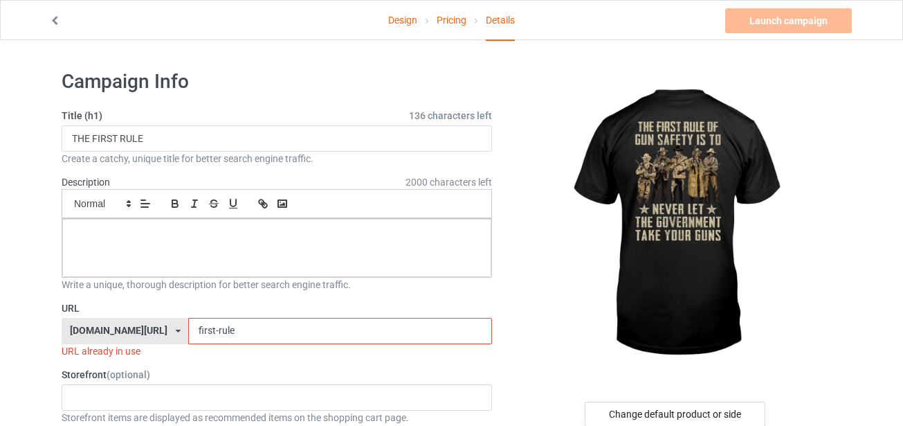
click at [541, 330] on div at bounding box center [677, 225] width 330 height 312
click at [278, 334] on input "first-rule" at bounding box center [339, 331] width 303 height 26
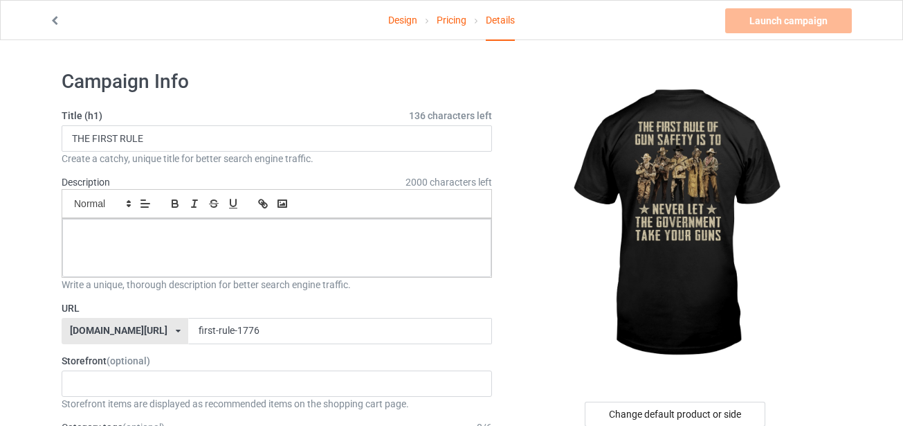
click at [521, 275] on div at bounding box center [677, 225] width 330 height 312
drag, startPoint x: 197, startPoint y: 331, endPoint x: 314, endPoint y: 331, distance: 117.7
click at [314, 331] on input "first-rule-1776" at bounding box center [339, 331] width 303 height 26
type input "first-rule-12"
click at [549, 296] on div at bounding box center [677, 225] width 330 height 312
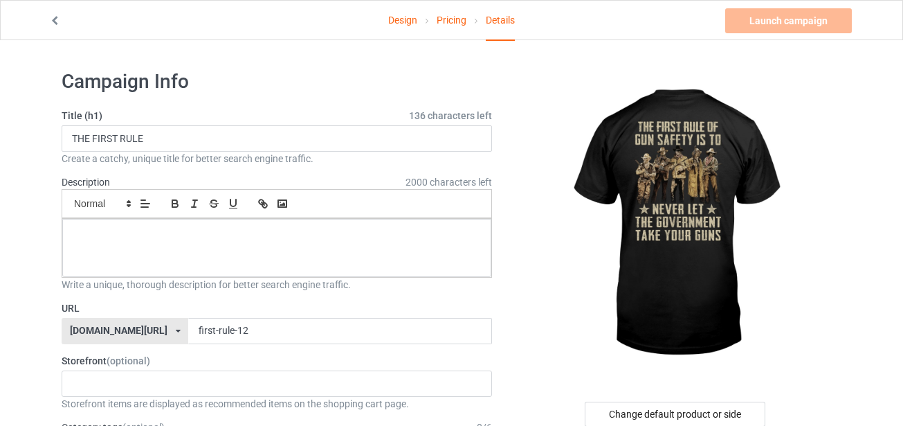
click at [550, 246] on div at bounding box center [677, 225] width 330 height 312
click at [226, 252] on div at bounding box center [276, 248] width 429 height 58
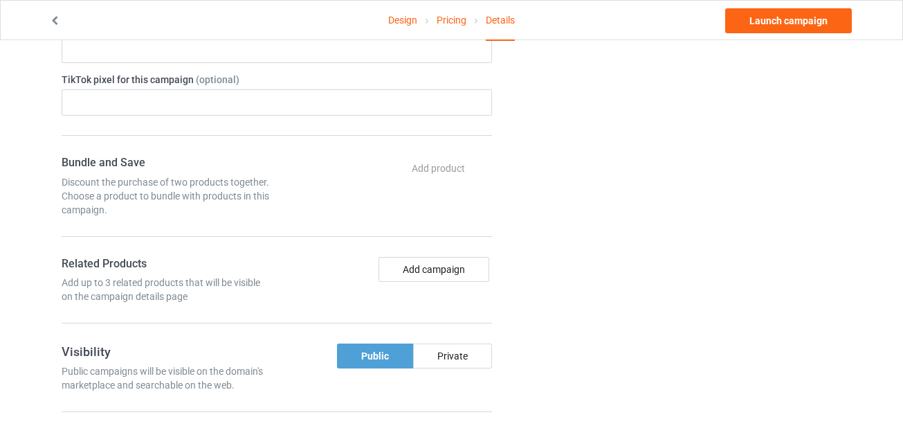
scroll to position [623, 0]
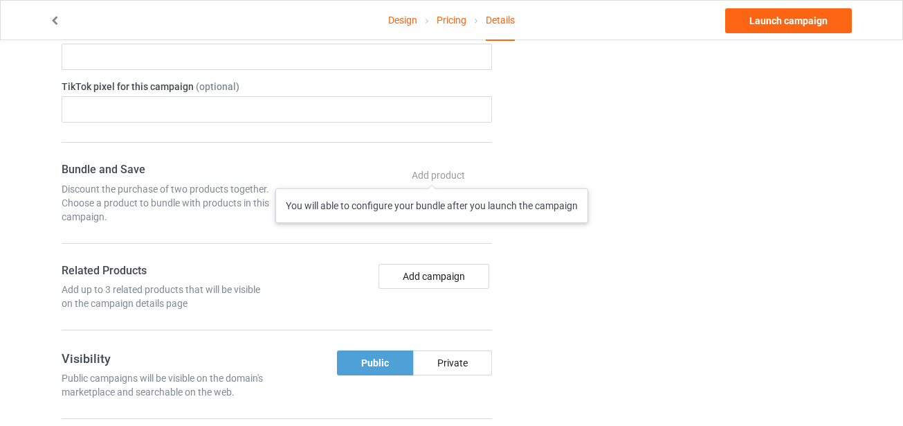
click at [433, 174] on div "Add product You will able to configure your bundle after you launch the campaign" at bounding box center [440, 175] width 105 height 25
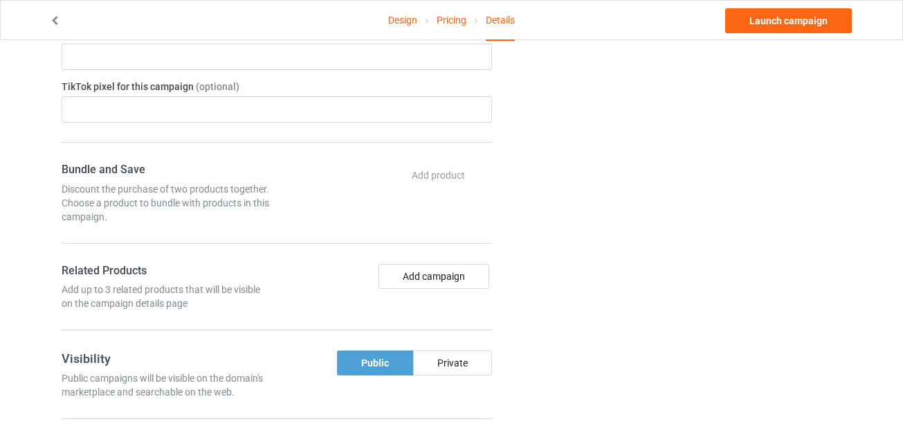
click at [114, 178] on div "Bundle and Save Discount the purchase of two products together. Choose a produc…" at bounding box center [167, 193] width 220 height 61
click at [291, 191] on div "Add product You will able to configure your bundle after you launch the campaign" at bounding box center [387, 193] width 220 height 61
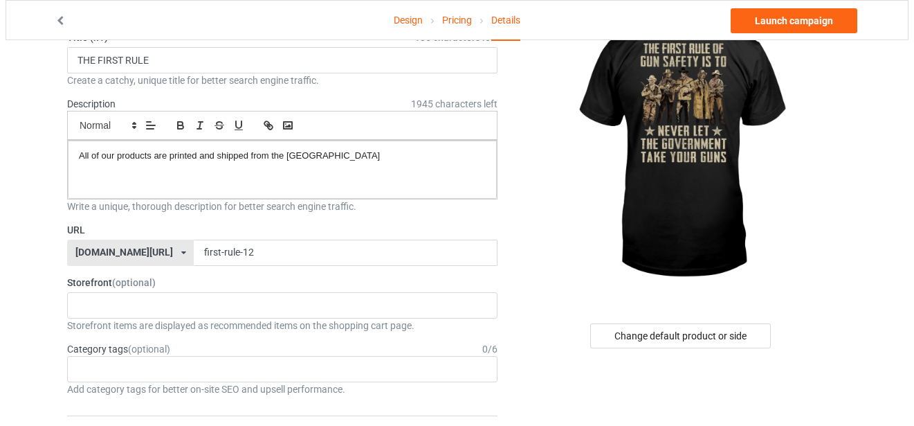
scroll to position [0, 0]
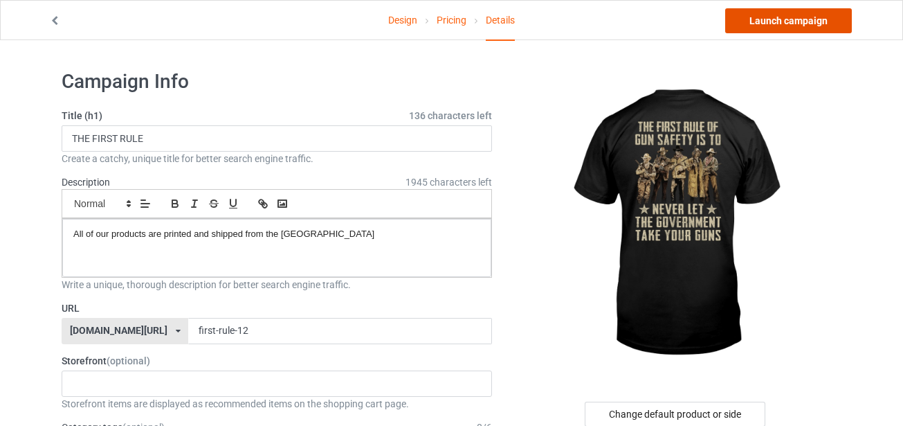
click at [806, 19] on link "Launch campaign" at bounding box center [788, 20] width 127 height 25
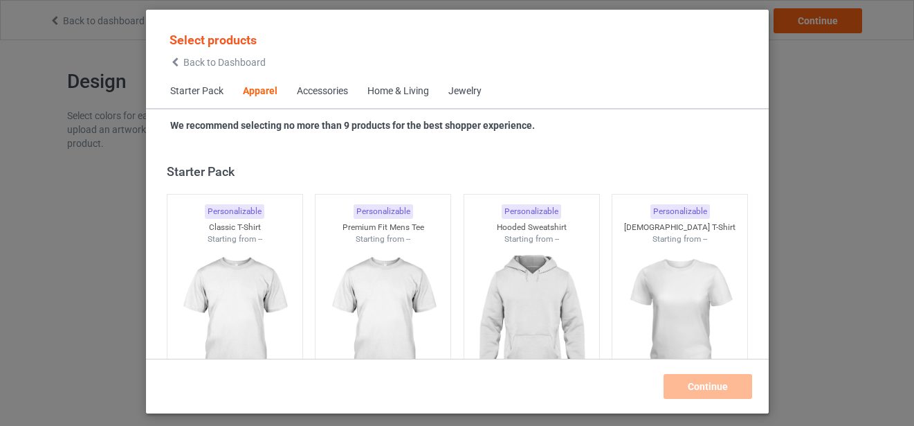
scroll to position [516, 0]
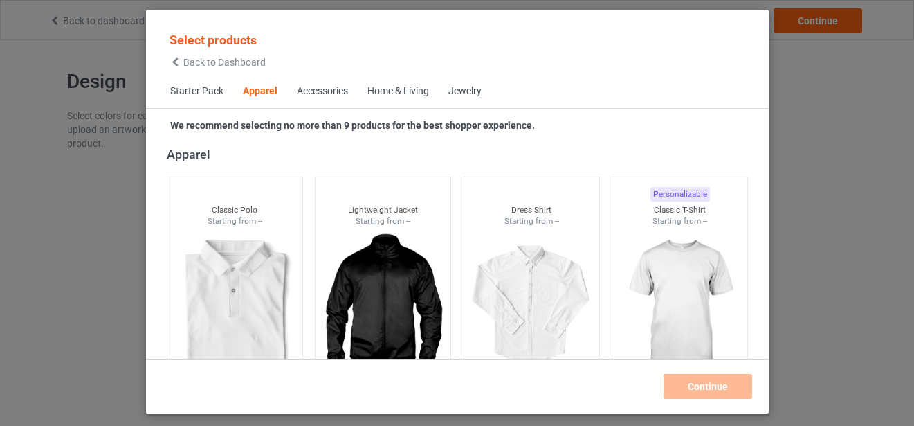
click at [831, 139] on div "Select products Back to Dashboard Starter Pack Apparel Accessories Home & Livin…" at bounding box center [457, 213] width 914 height 426
click at [853, 60] on div "Select products Back to Dashboard Starter Pack Apparel Accessories Home & Livin…" at bounding box center [457, 213] width 914 height 426
click at [172, 62] on icon at bounding box center [176, 62] width 12 height 10
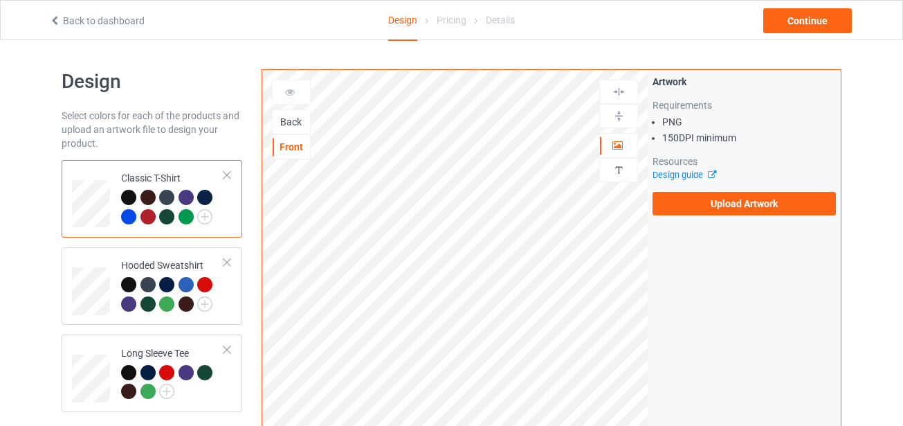
click at [289, 123] on div "Back" at bounding box center [291, 122] width 37 height 14
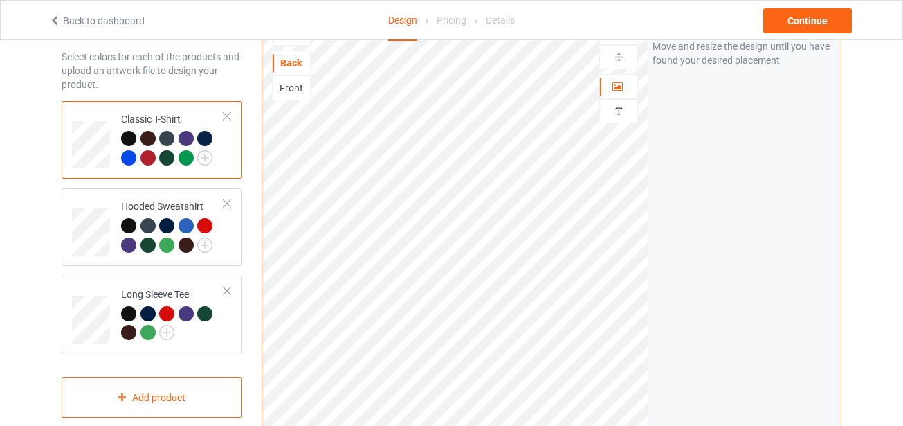
scroll to position [138, 0]
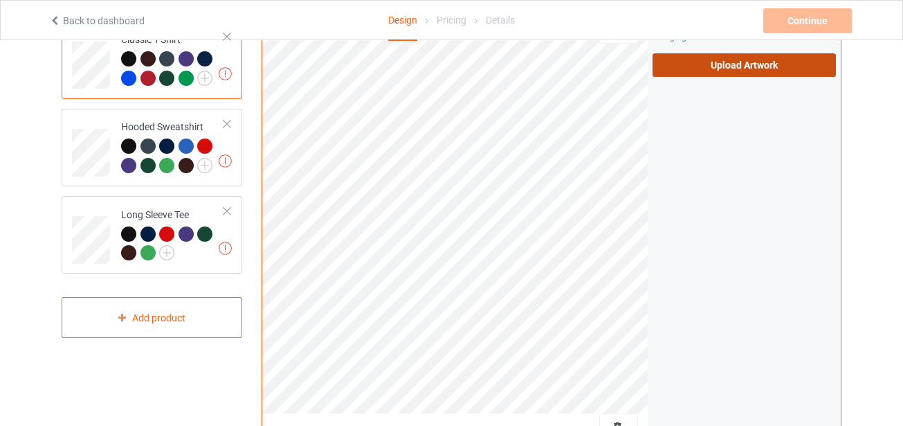
click at [687, 64] on label "Upload Artwork" at bounding box center [744, 65] width 183 height 24
click at [0, 0] on input "Upload Artwork" at bounding box center [0, 0] width 0 height 0
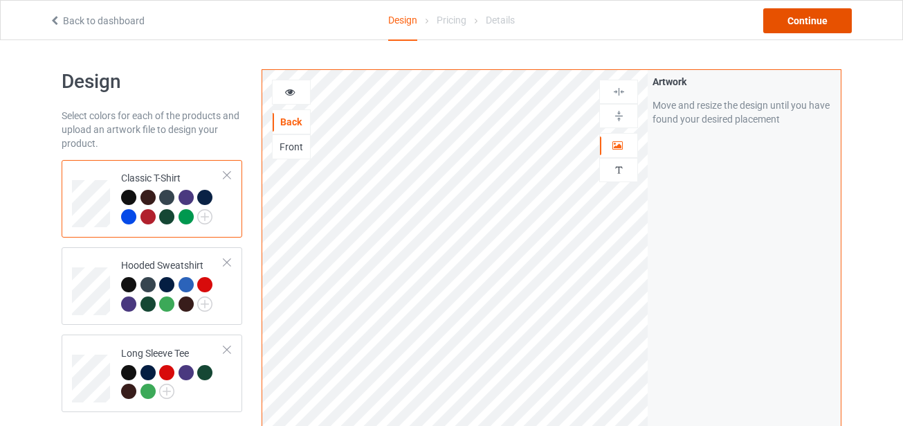
click at [794, 15] on div "Continue" at bounding box center [808, 20] width 89 height 25
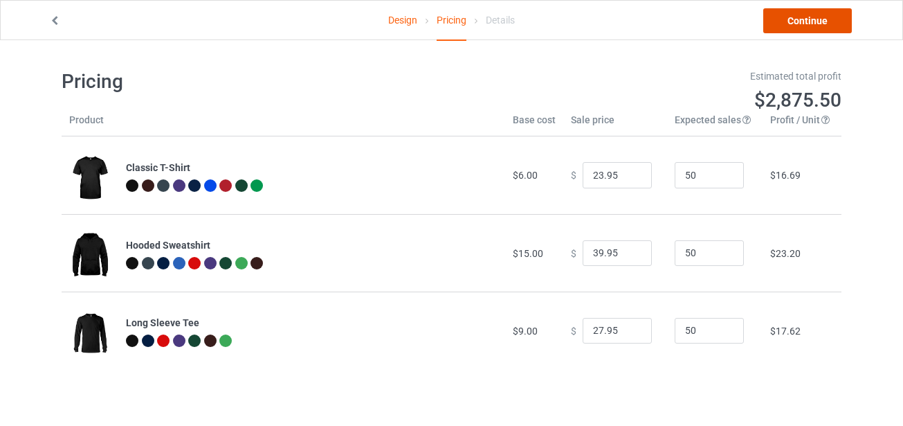
click at [841, 10] on link "Continue" at bounding box center [808, 20] width 89 height 25
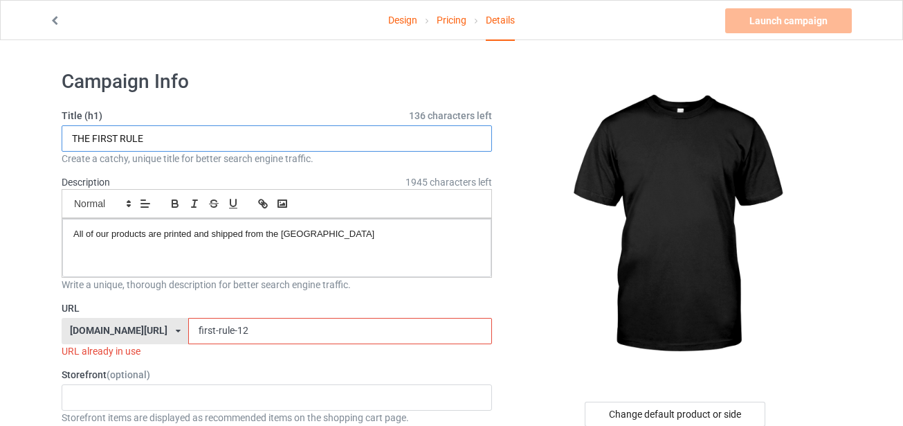
drag, startPoint x: 206, startPoint y: 141, endPoint x: 51, endPoint y: 129, distance: 156.3
click at [708, 413] on div "Change default product or side" at bounding box center [675, 413] width 181 height 25
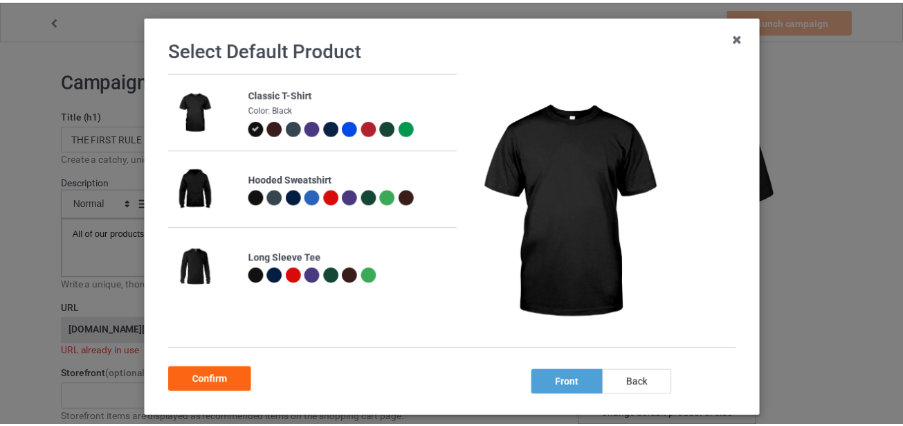
scroll to position [130, 0]
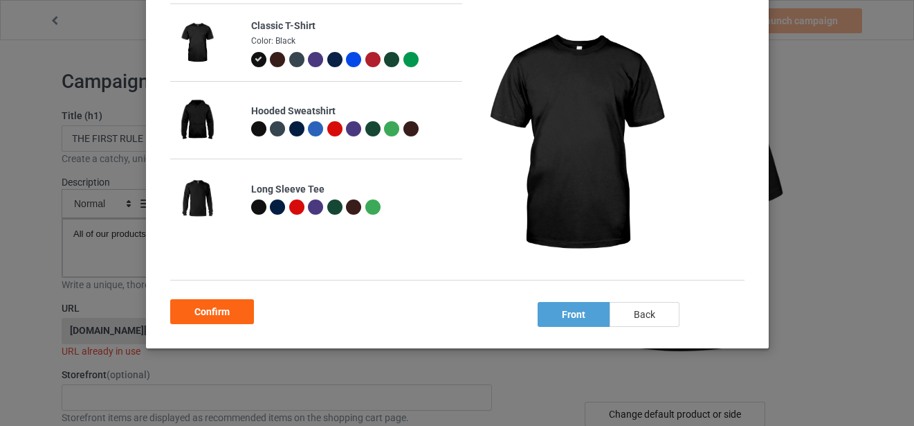
click at [651, 308] on div "back" at bounding box center [644, 314] width 70 height 25
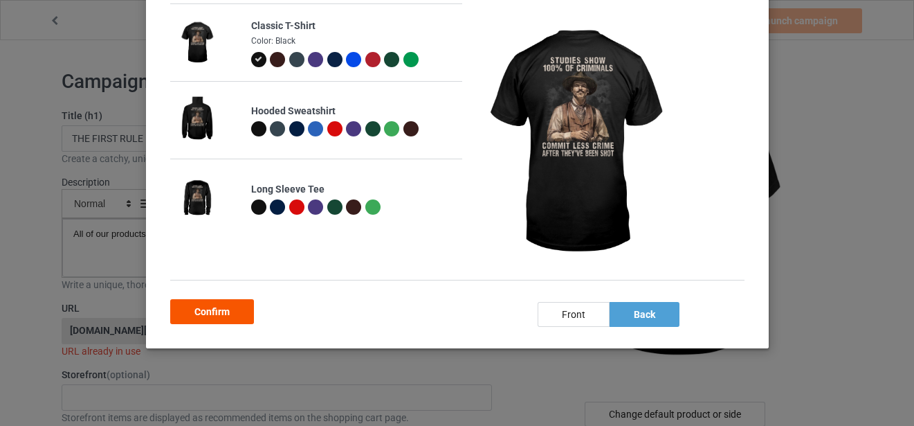
click at [212, 307] on div "Confirm" at bounding box center [212, 311] width 84 height 25
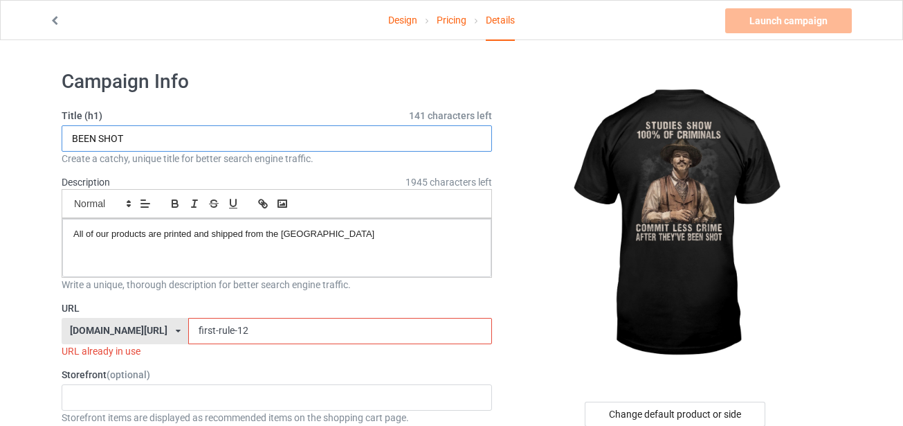
type input "BEEN SHOT"
drag, startPoint x: 239, startPoint y: 326, endPoint x: 0, endPoint y: 300, distance: 240.2
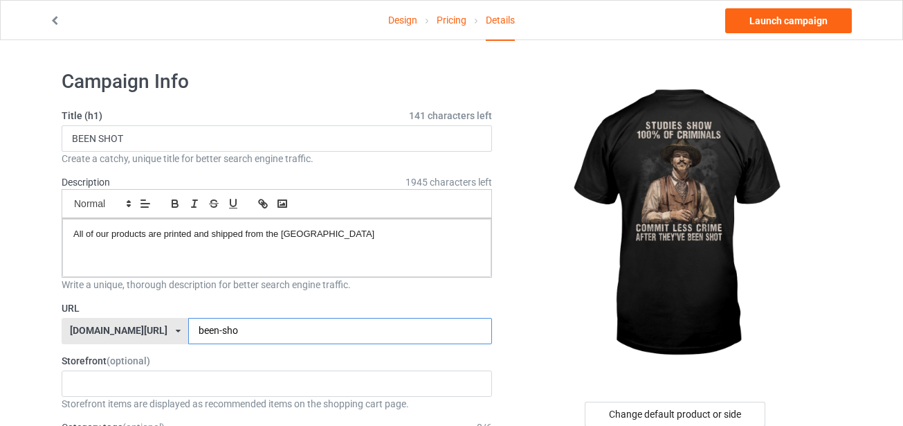
type input "been-shot"
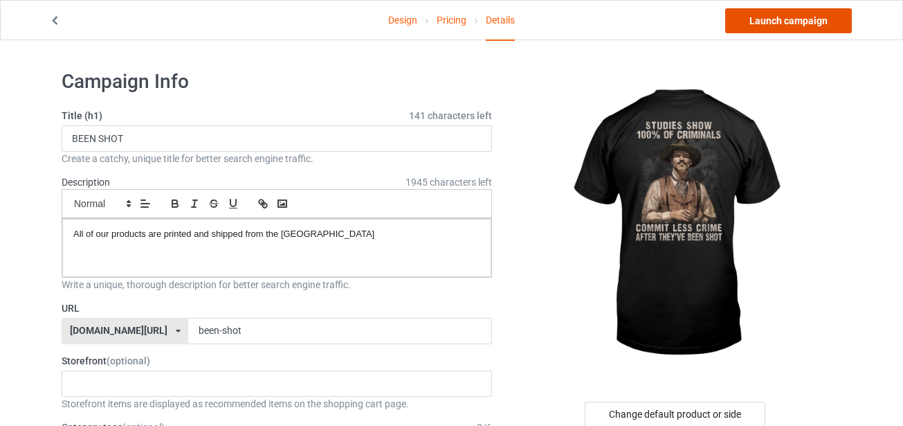
click at [774, 15] on link "Launch campaign" at bounding box center [788, 20] width 127 height 25
